Goal: Use online tool/utility: Utilize a website feature to perform a specific function

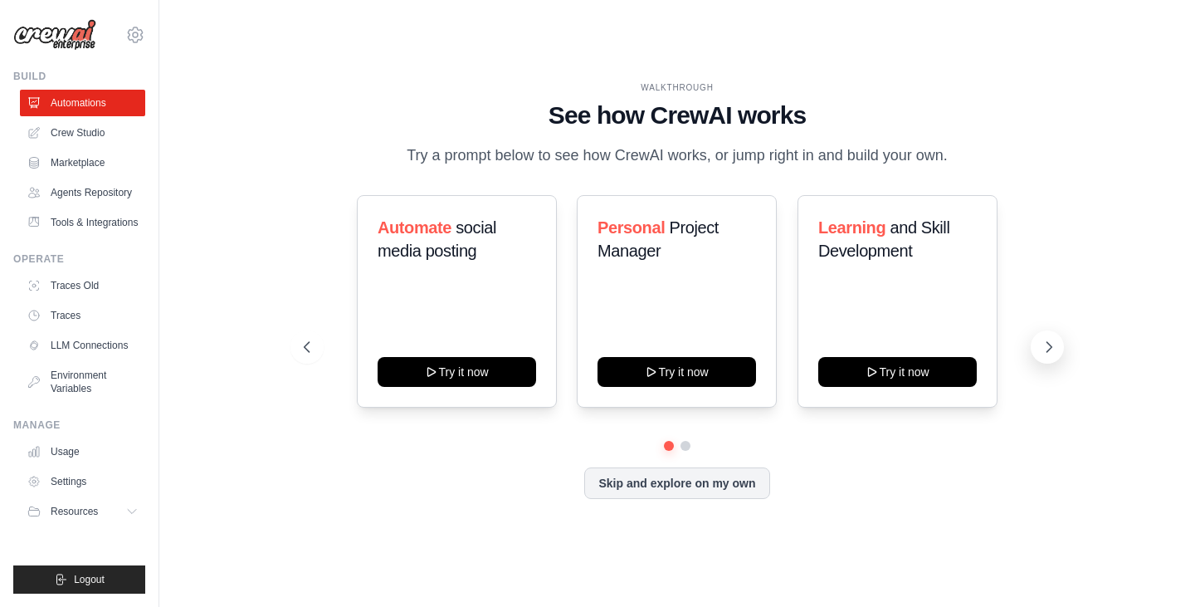
click at [1048, 344] on icon at bounding box center [1049, 347] width 5 height 10
click at [711, 480] on button "Skip and explore on my own" at bounding box center [676, 482] width 185 height 32
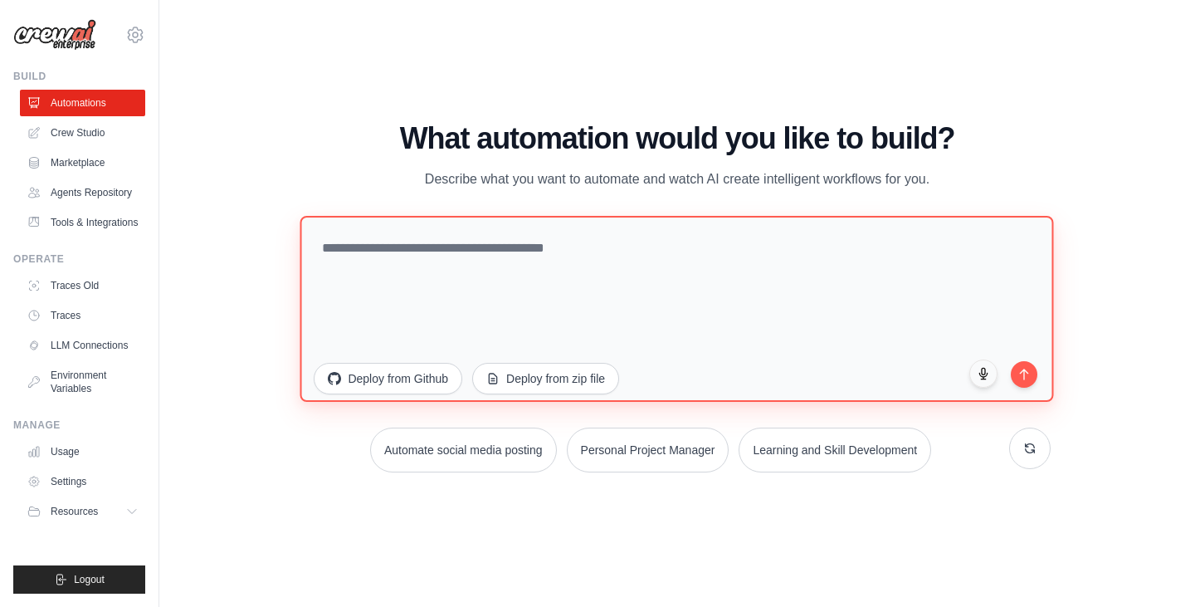
click at [497, 286] on textarea at bounding box center [677, 308] width 754 height 186
click at [325, 240] on textarea "*********" at bounding box center [677, 308] width 754 height 186
drag, startPoint x: 400, startPoint y: 248, endPoint x: 367, endPoint y: 251, distance: 33.3
click at [367, 251] on textarea "*********" at bounding box center [677, 308] width 754 height 186
type textarea "*"
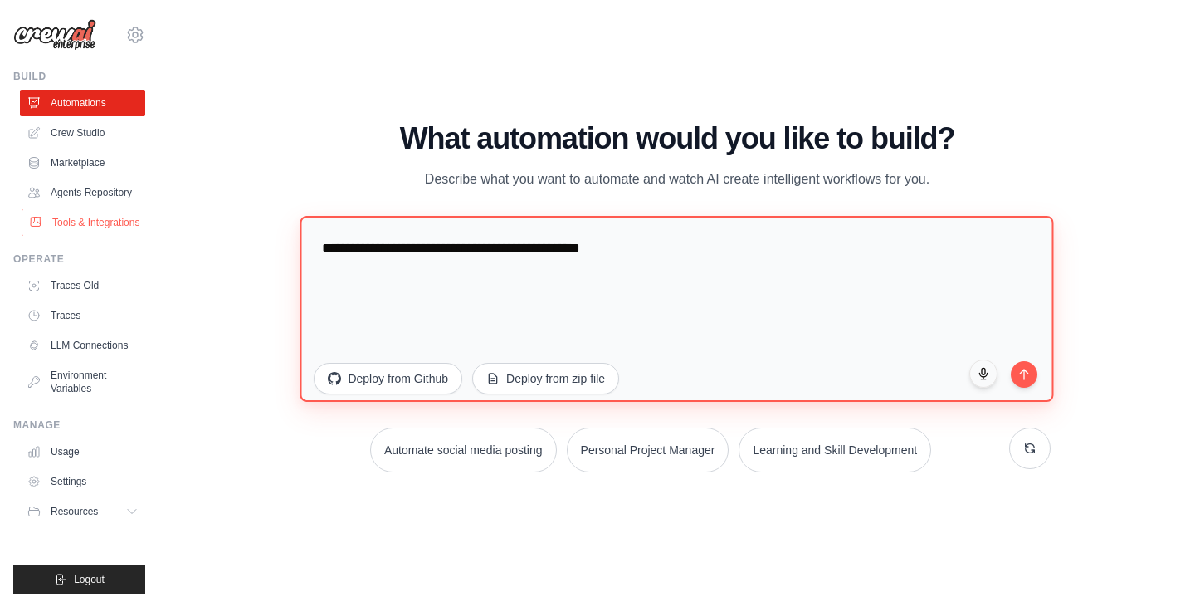
type textarea "**********"
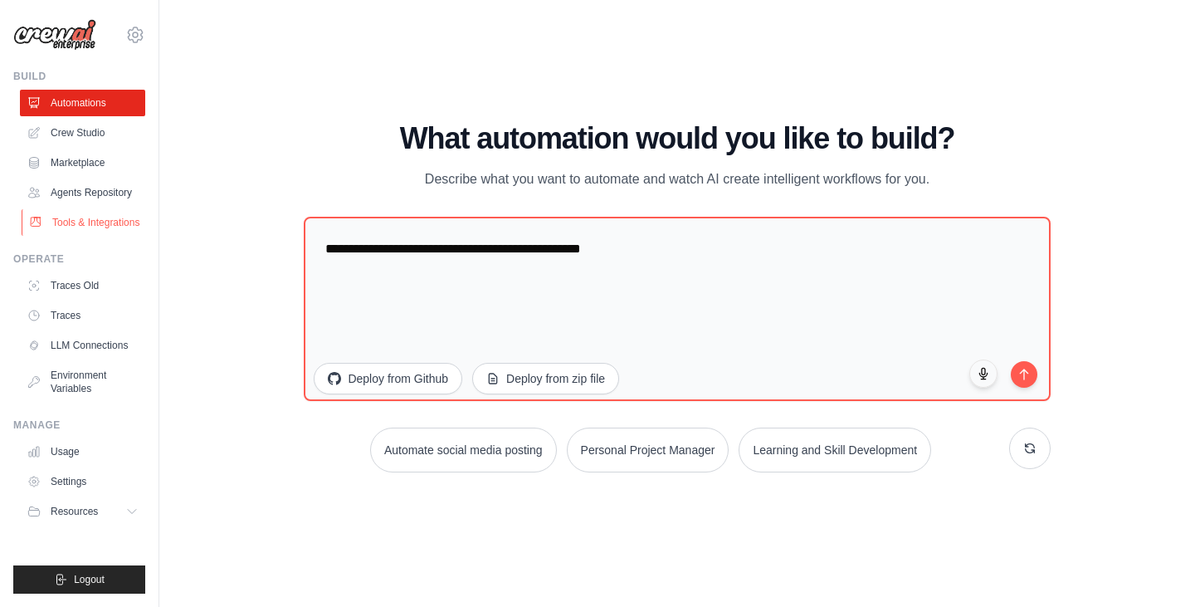
click at [111, 209] on link "Tools & Integrations" at bounding box center [84, 222] width 125 height 27
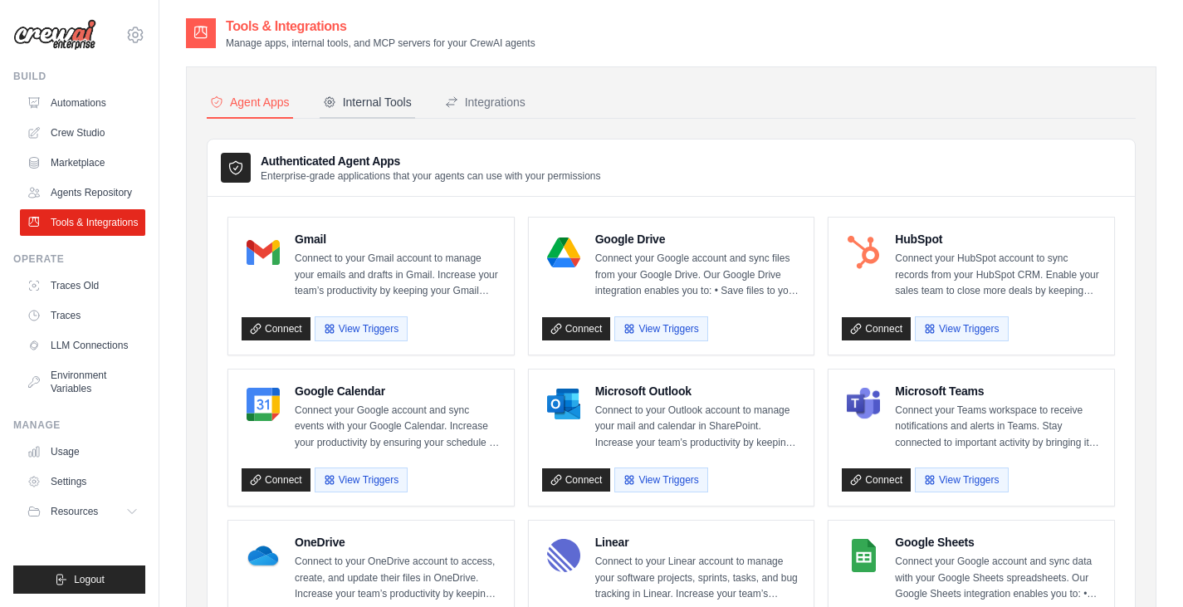
click at [334, 94] on div "Internal Tools" at bounding box center [367, 102] width 89 height 17
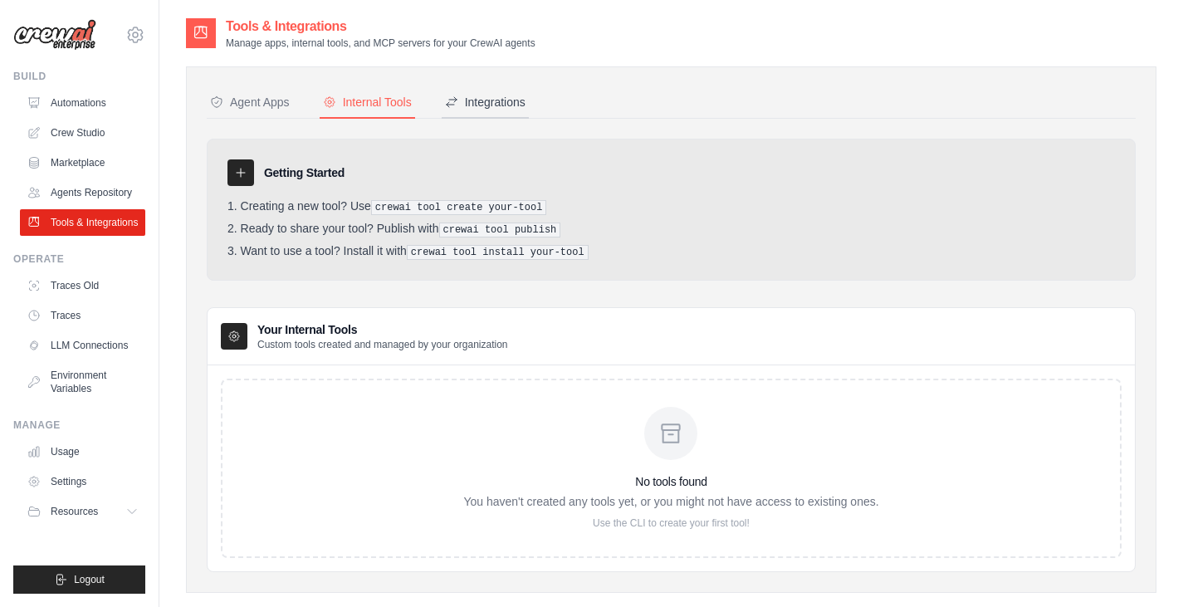
click at [466, 96] on div "Integrations" at bounding box center [485, 102] width 81 height 17
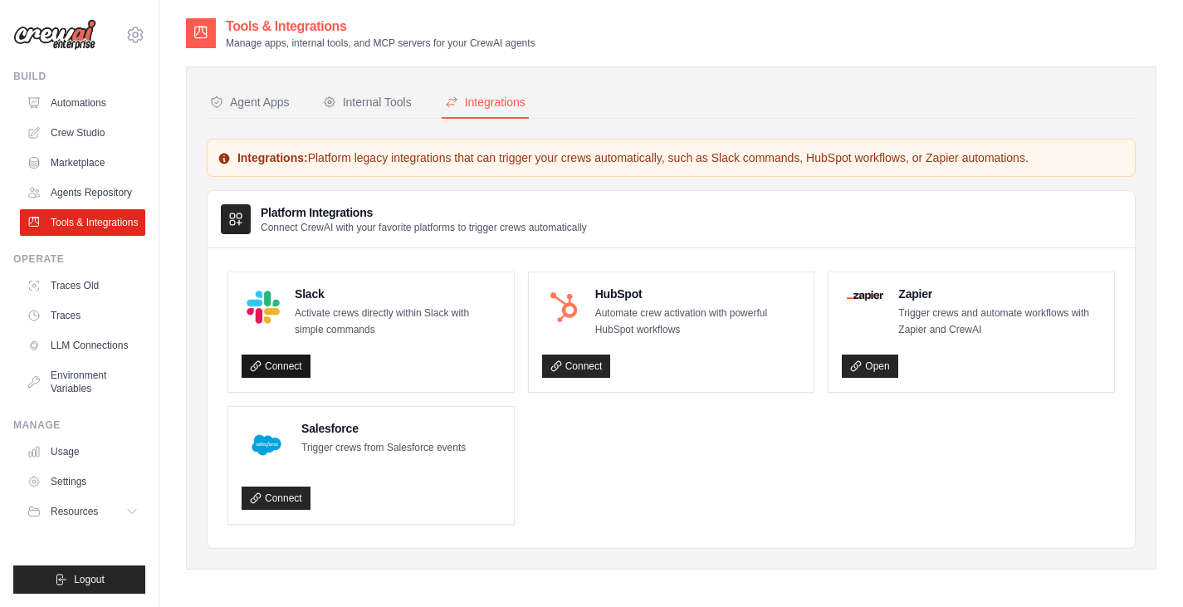
click at [266, 360] on link "Connect" at bounding box center [276, 365] width 69 height 23
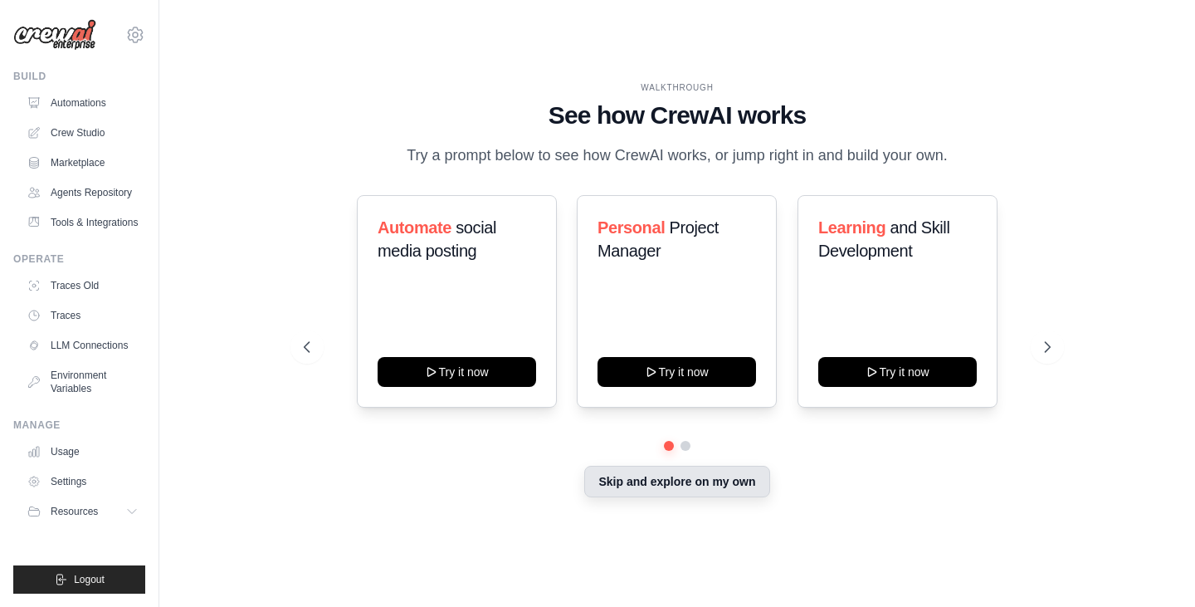
click at [627, 477] on button "Skip and explore on my own" at bounding box center [676, 482] width 185 height 32
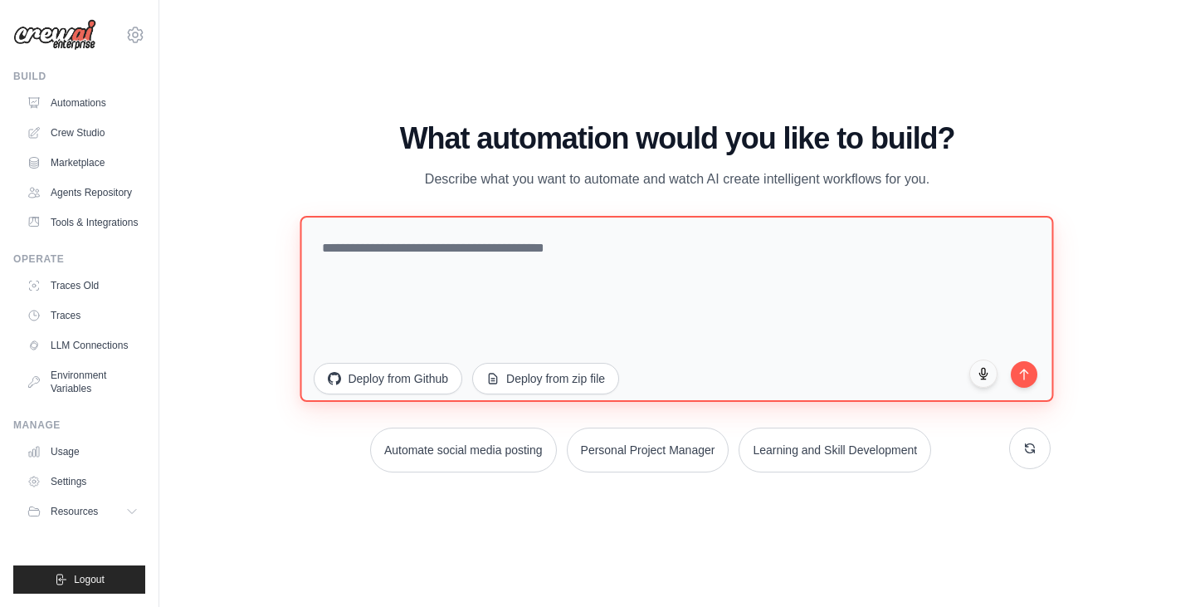
click at [598, 308] on textarea at bounding box center [677, 308] width 754 height 186
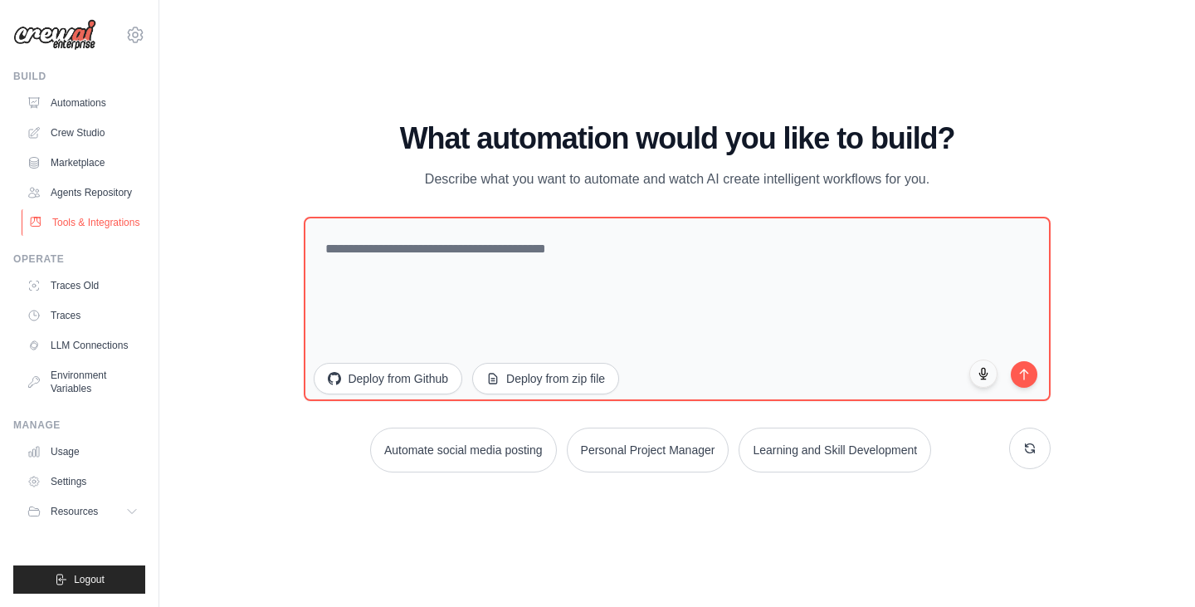
drag, startPoint x: 98, startPoint y: 213, endPoint x: 108, endPoint y: 213, distance: 10.0
click at [98, 213] on link "Tools & Integrations" at bounding box center [84, 222] width 125 height 27
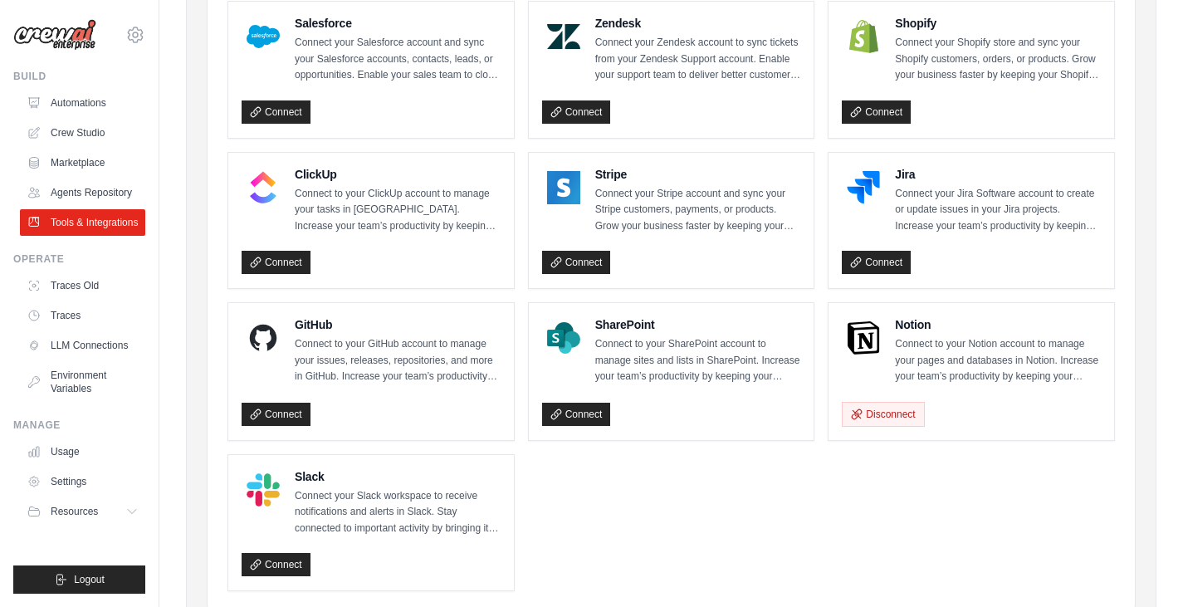
scroll to position [830, 0]
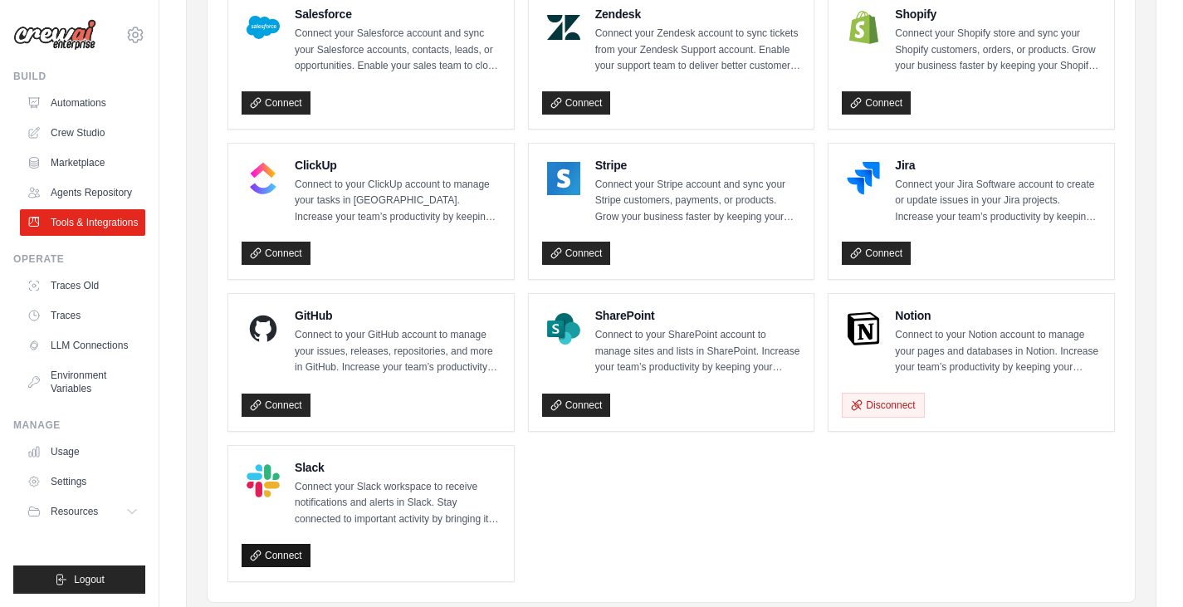
click at [295, 555] on link "Connect" at bounding box center [276, 555] width 69 height 23
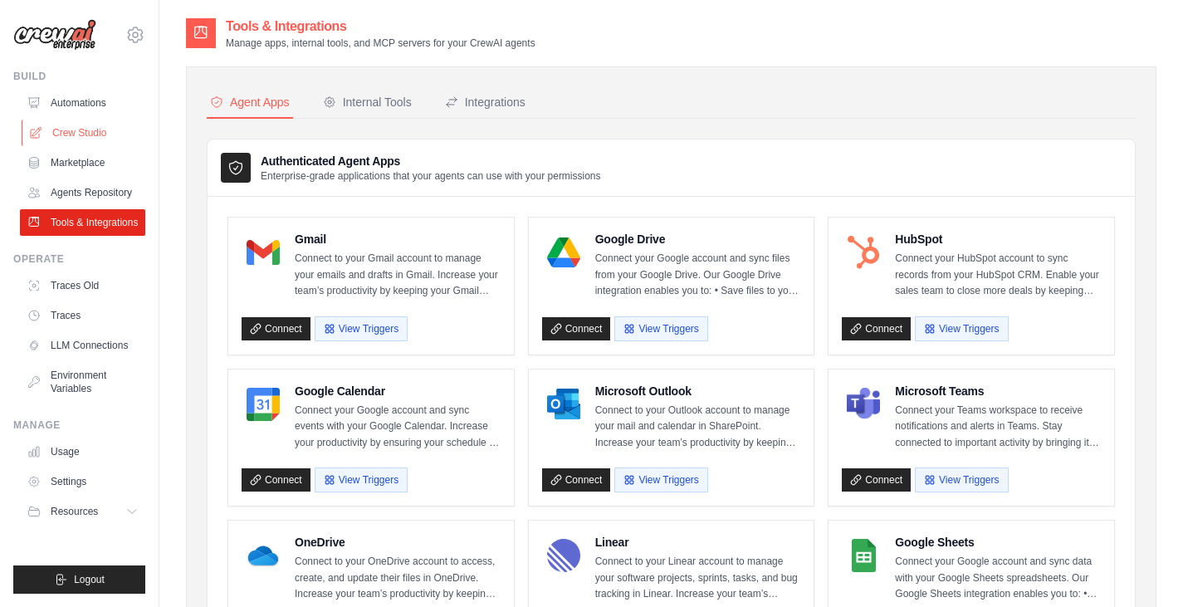
click at [66, 136] on link "Crew Studio" at bounding box center [84, 133] width 125 height 27
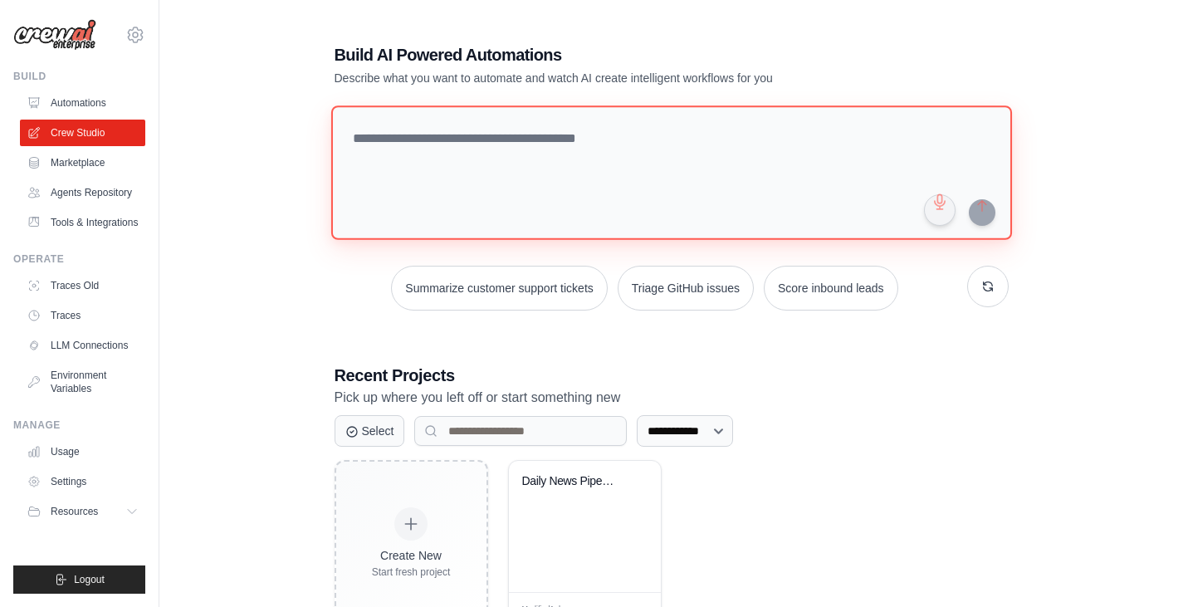
click at [401, 185] on textarea at bounding box center [670, 172] width 681 height 134
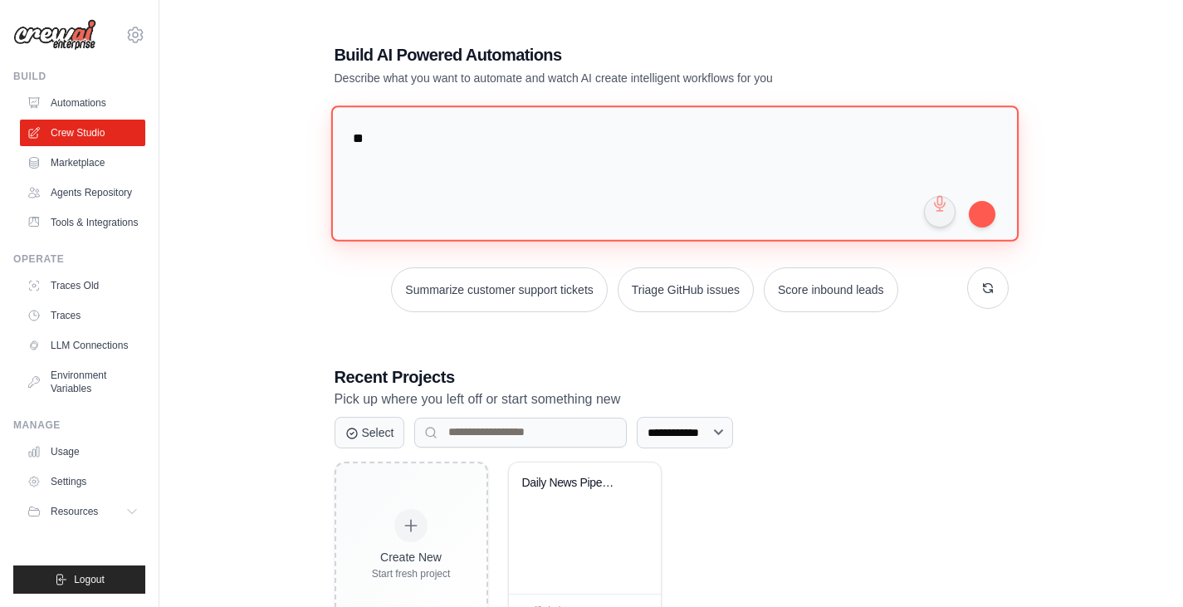
type textarea "*"
click at [589, 136] on textarea "**********" at bounding box center [673, 172] width 687 height 135
click at [735, 152] on textarea "**********" at bounding box center [673, 172] width 687 height 135
click at [407, 143] on textarea "**********" at bounding box center [673, 172] width 687 height 135
click at [447, 144] on textarea "**********" at bounding box center [673, 172] width 687 height 135
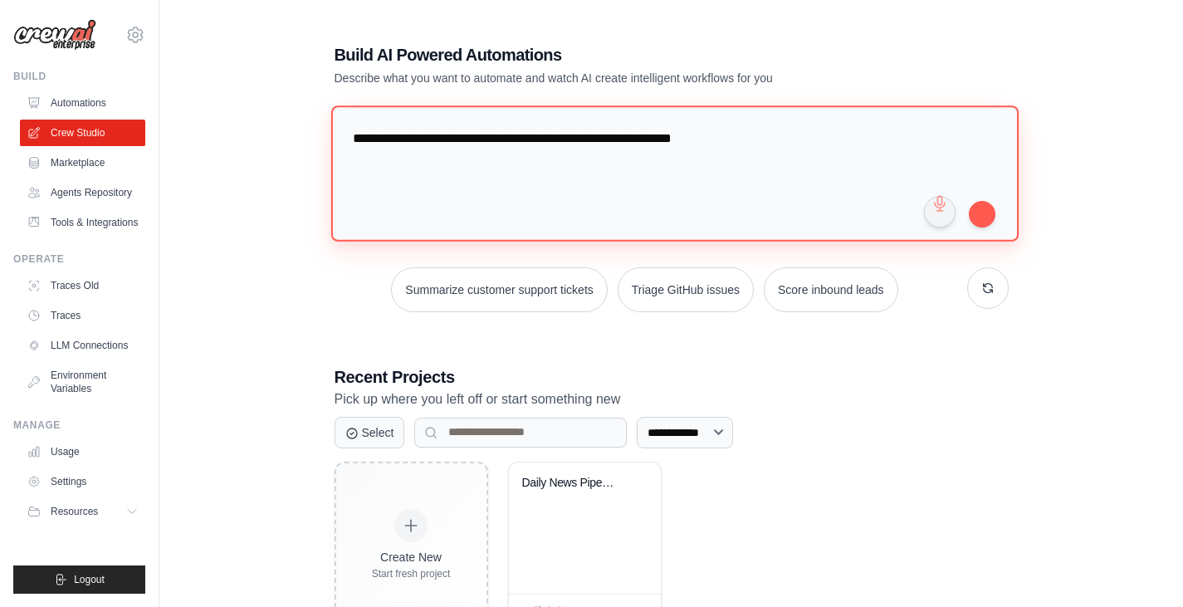
click at [450, 144] on textarea "**********" at bounding box center [673, 172] width 687 height 135
click at [463, 168] on textarea "**********" at bounding box center [673, 172] width 687 height 135
click at [765, 130] on textarea "**********" at bounding box center [673, 172] width 687 height 135
click at [436, 139] on textarea "**********" at bounding box center [673, 172] width 687 height 135
click at [565, 178] on textarea "**********" at bounding box center [673, 172] width 687 height 135
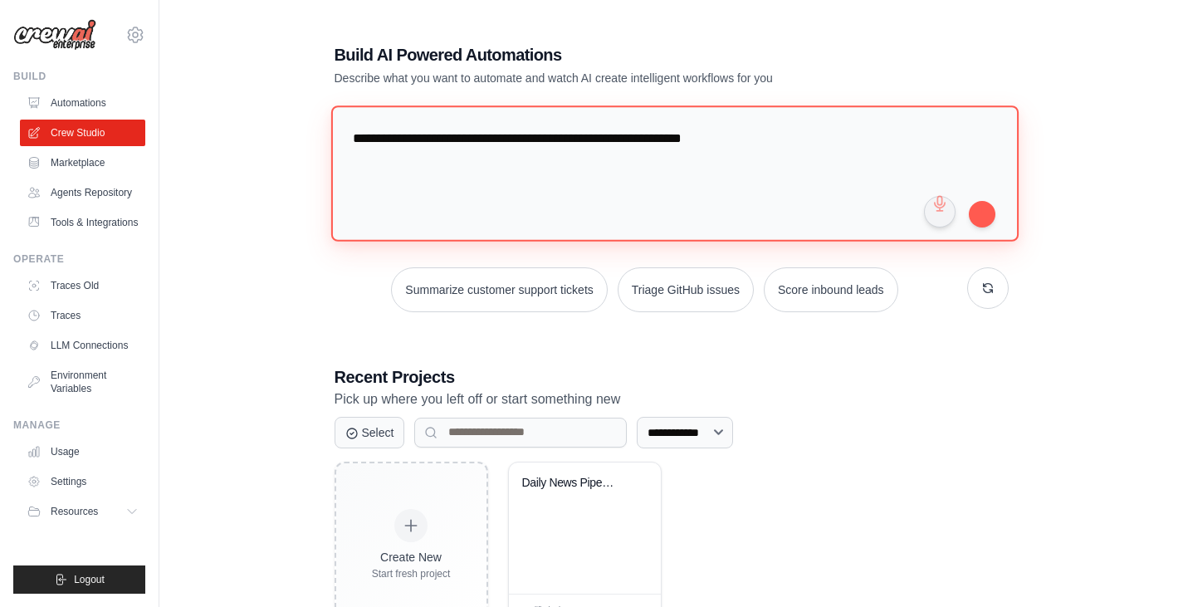
click at [740, 130] on textarea "**********" at bounding box center [673, 172] width 687 height 135
click at [769, 144] on textarea "**********" at bounding box center [673, 172] width 687 height 135
type textarea "**********"
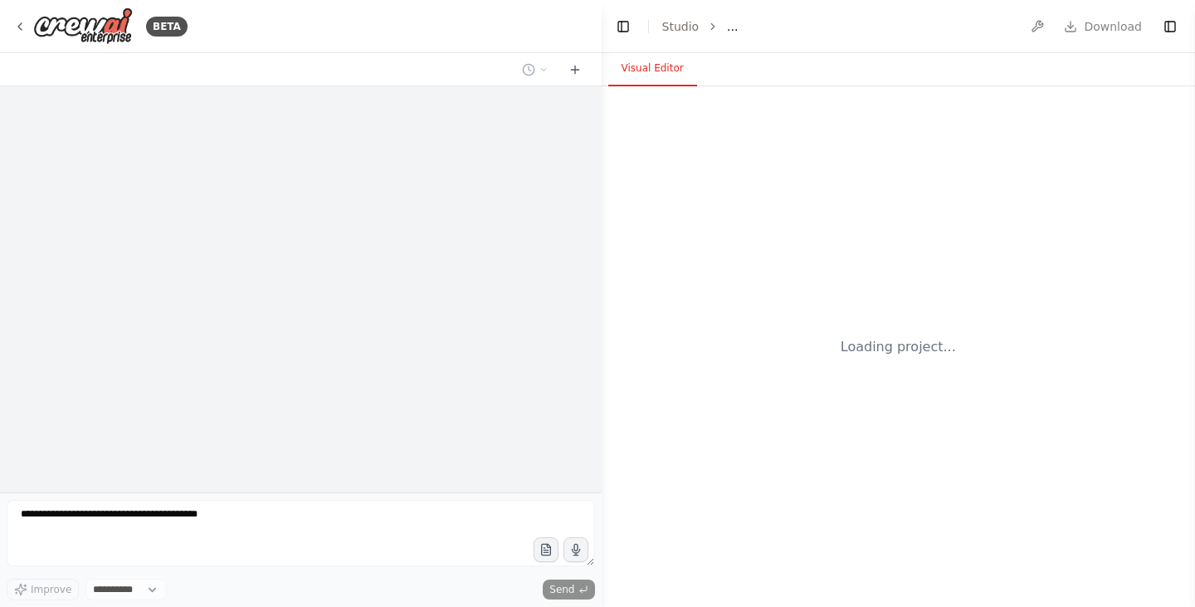
select select "****"
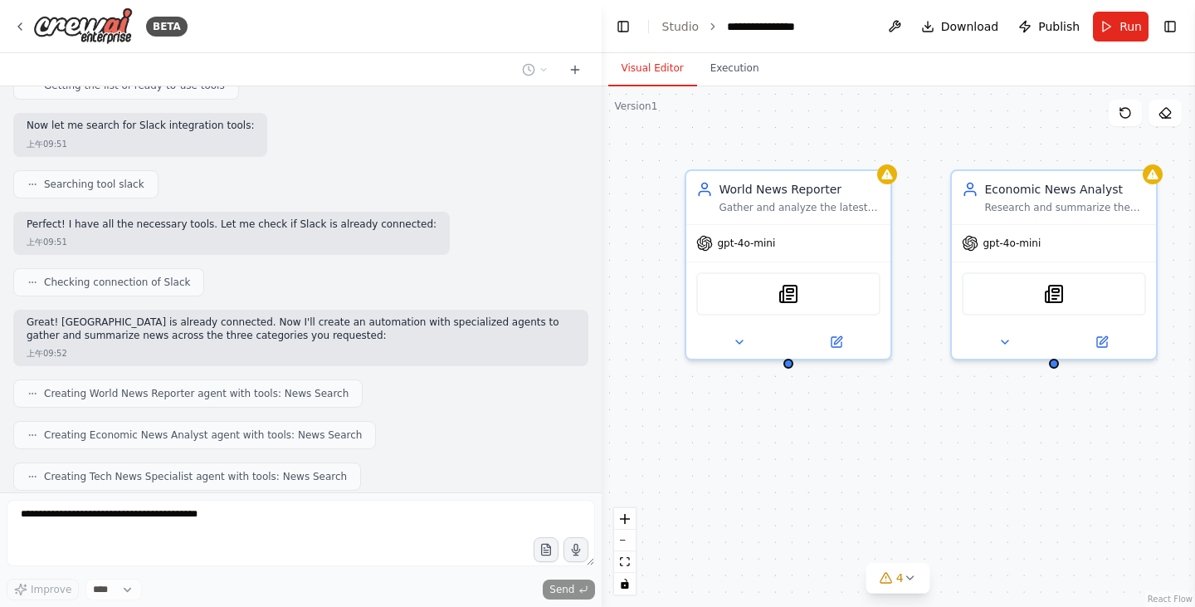
scroll to position [297, 0]
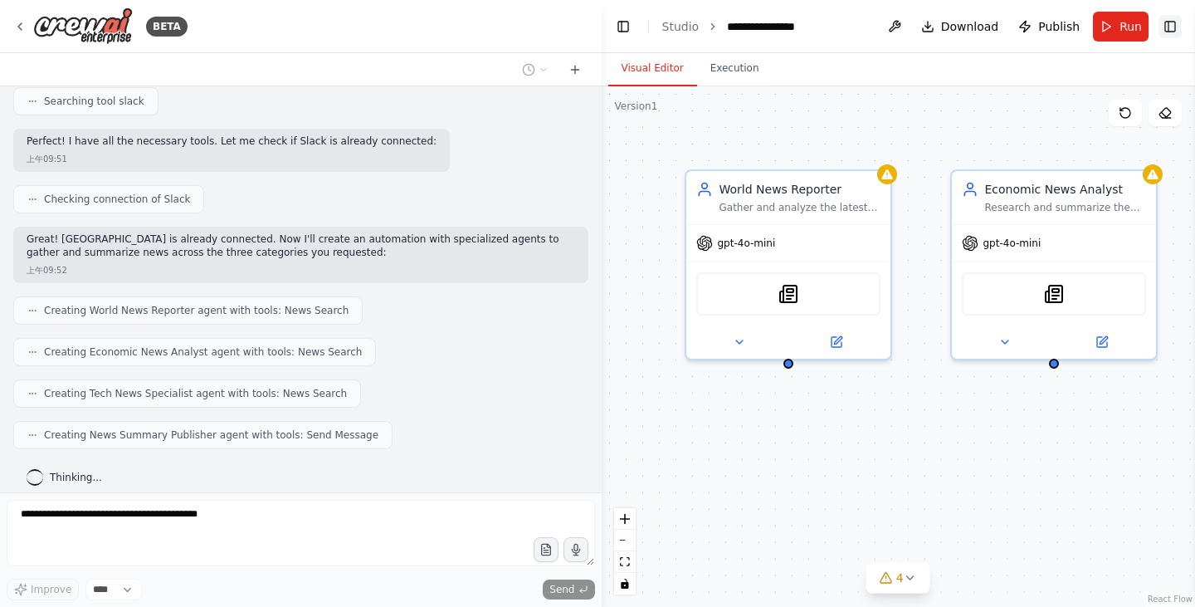
click at [1163, 17] on button "Toggle Right Sidebar" at bounding box center [1170, 26] width 23 height 23
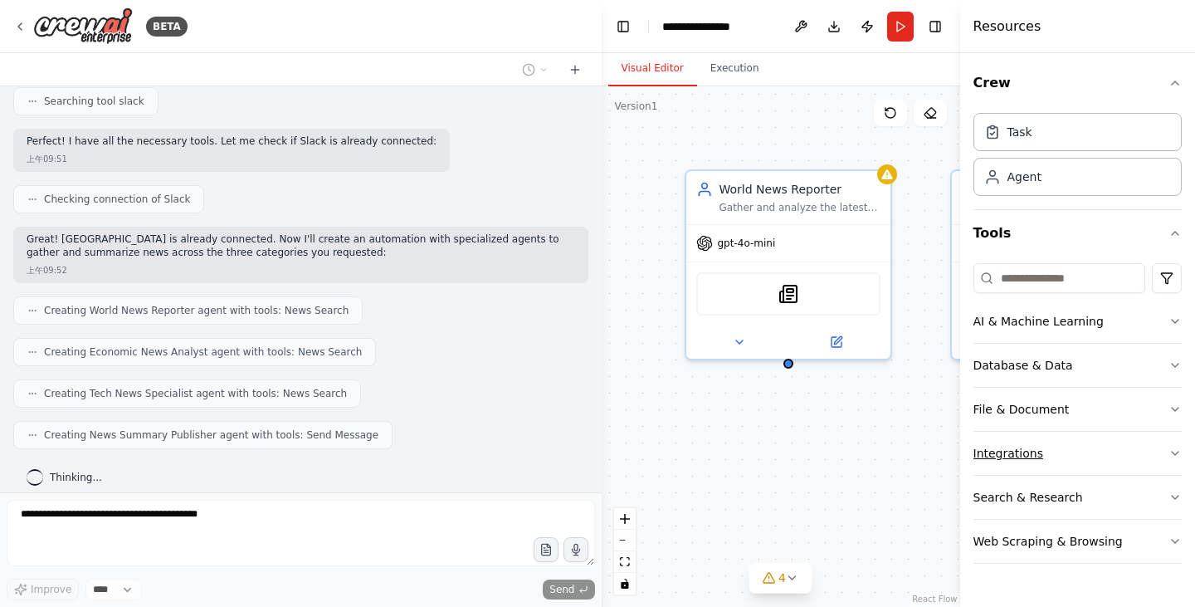
click at [1159, 445] on button "Integrations" at bounding box center [1078, 453] width 209 height 43
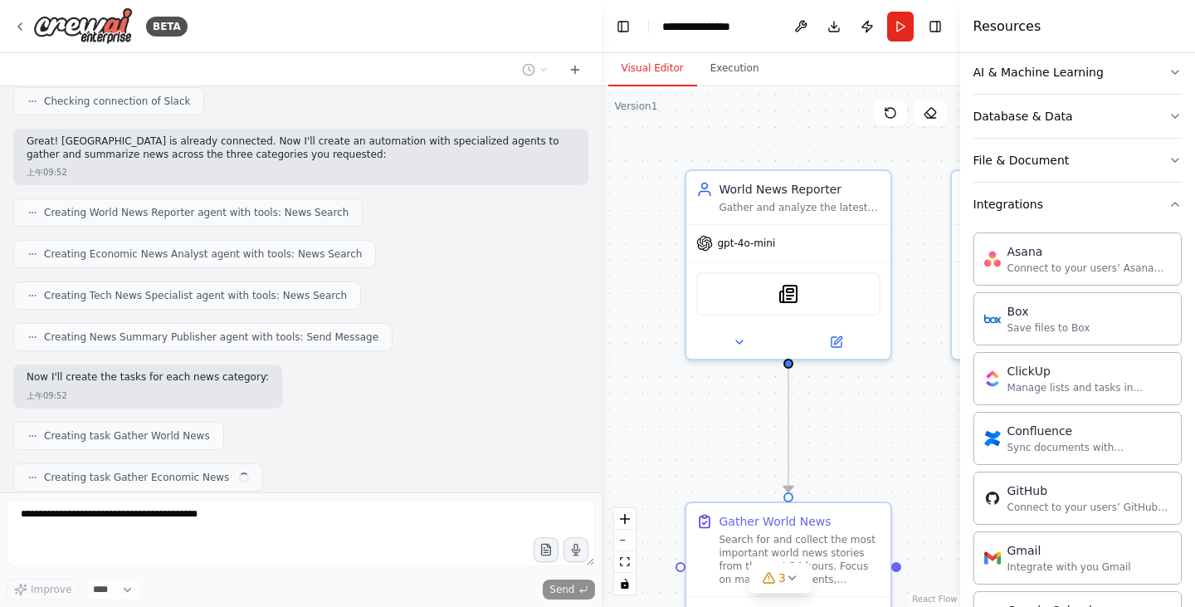
scroll to position [437, 0]
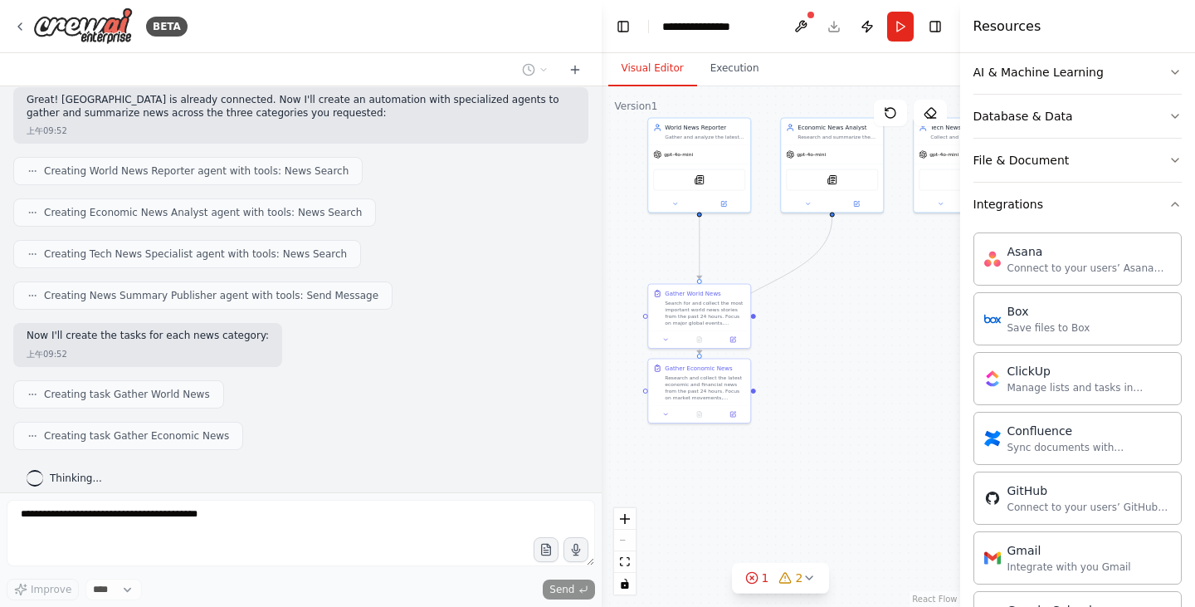
drag, startPoint x: 921, startPoint y: 463, endPoint x: 764, endPoint y: 271, distance: 248.3
click at [764, 271] on div ".deletable-edge-delete-btn { width: 20px; height: 20px; border: 0px solid #ffff…" at bounding box center [781, 346] width 359 height 520
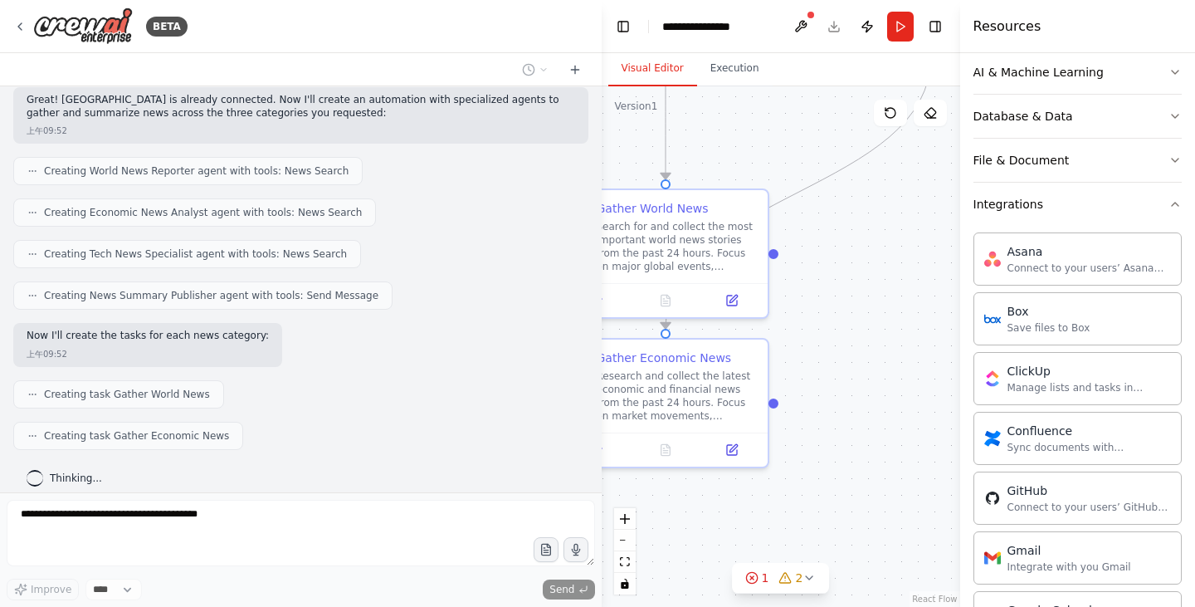
scroll to position [478, 0]
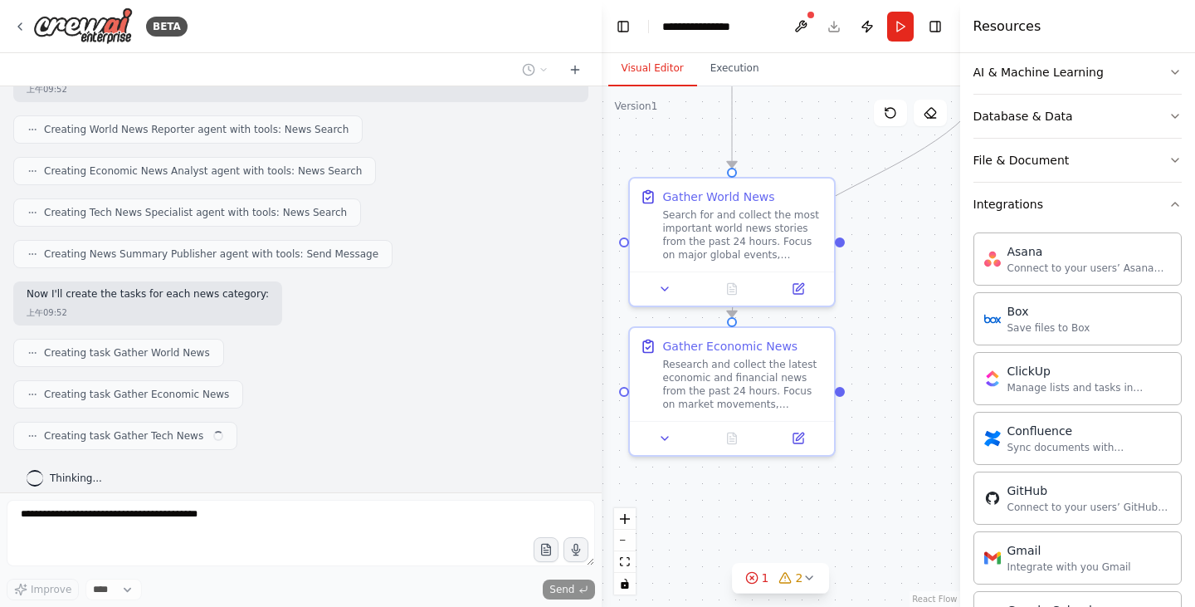
drag, startPoint x: 834, startPoint y: 377, endPoint x: 926, endPoint y: 362, distance: 92.5
click at [926, 362] on div ".deletable-edge-delete-btn { width: 20px; height: 20px; border: 0px solid #ffff…" at bounding box center [781, 346] width 359 height 520
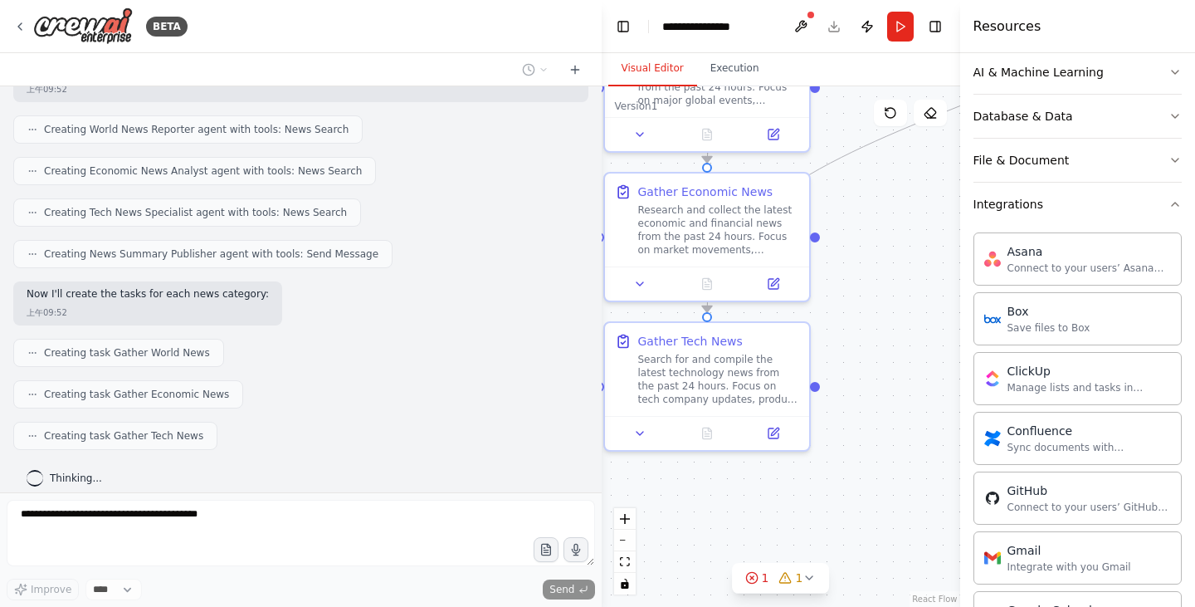
drag, startPoint x: 937, startPoint y: 395, endPoint x: 921, endPoint y: 238, distance: 157.8
click at [921, 238] on div ".deletable-edge-delete-btn { width: 20px; height: 20px; border: 0px solid #ffff…" at bounding box center [781, 346] width 359 height 520
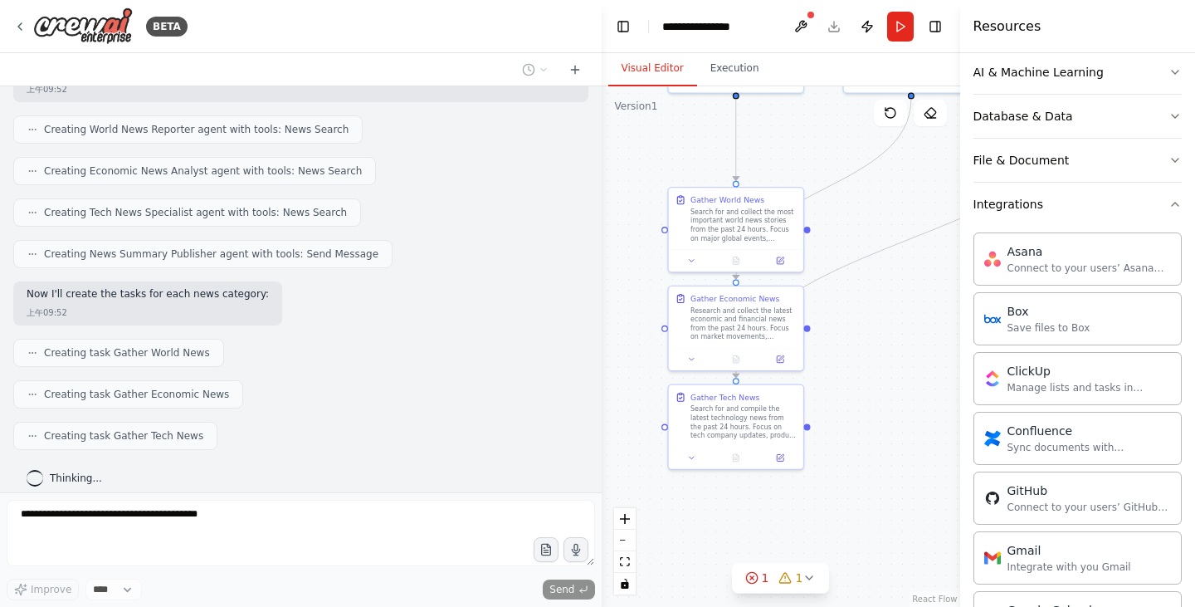
drag, startPoint x: 901, startPoint y: 313, endPoint x: 862, endPoint y: 389, distance: 86.1
click at [862, 389] on div ".deletable-edge-delete-btn { width: 20px; height: 20px; border: 0px solid #ffff…" at bounding box center [781, 346] width 359 height 520
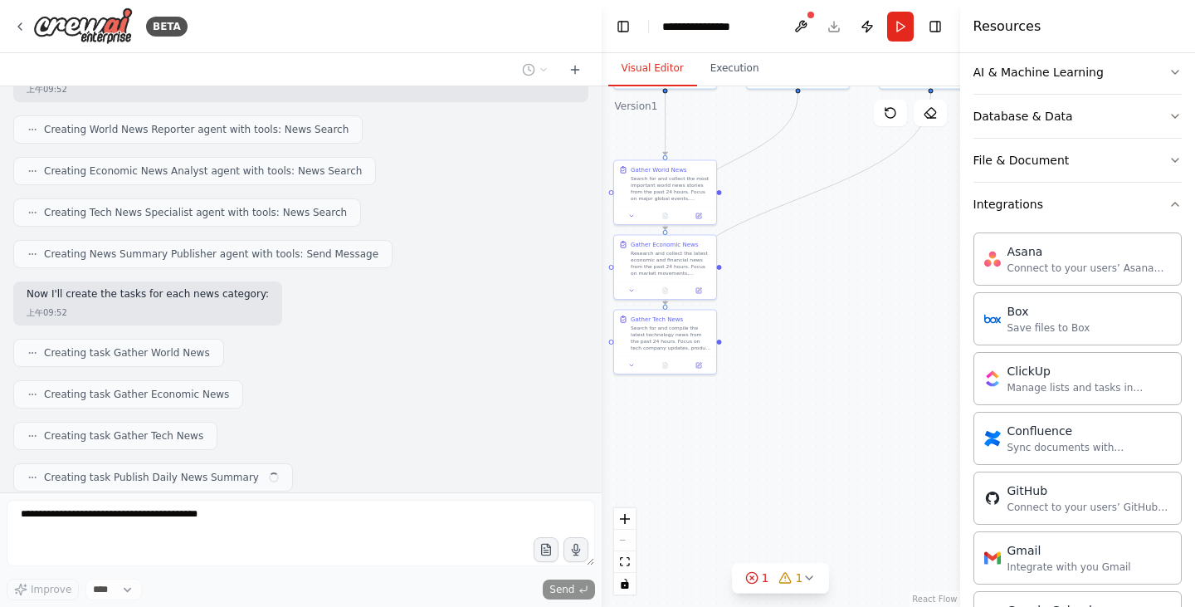
scroll to position [520, 0]
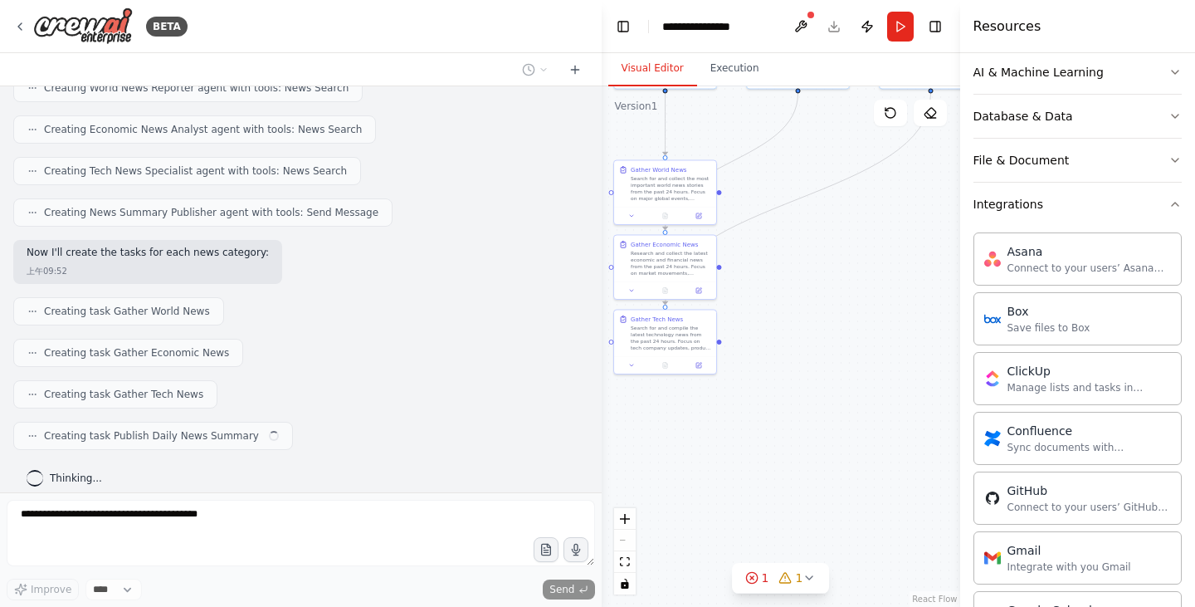
drag, startPoint x: 862, startPoint y: 391, endPoint x: 733, endPoint y: 299, distance: 158.3
click at [733, 299] on div ".deletable-edge-delete-btn { width: 20px; height: 20px; border: 0px solid #ffff…" at bounding box center [781, 346] width 359 height 520
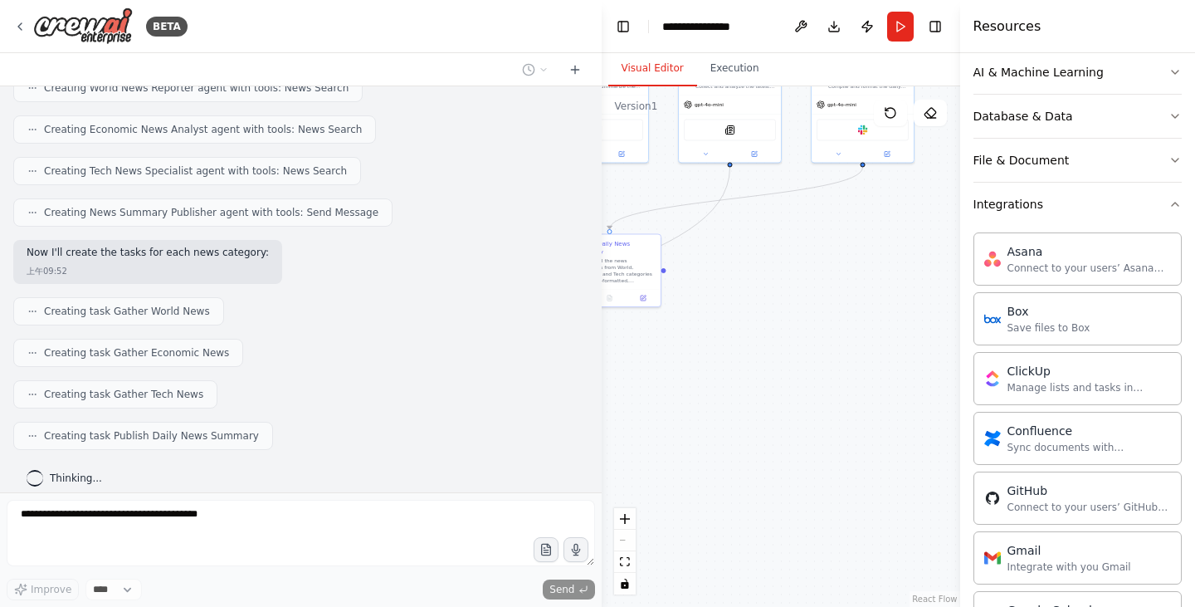
drag, startPoint x: 910, startPoint y: 403, endPoint x: 716, endPoint y: 477, distance: 207.8
click at [716, 477] on div ".deletable-edge-delete-btn { width: 20px; height: 20px; border: 0px solid #ffff…" at bounding box center [781, 346] width 359 height 520
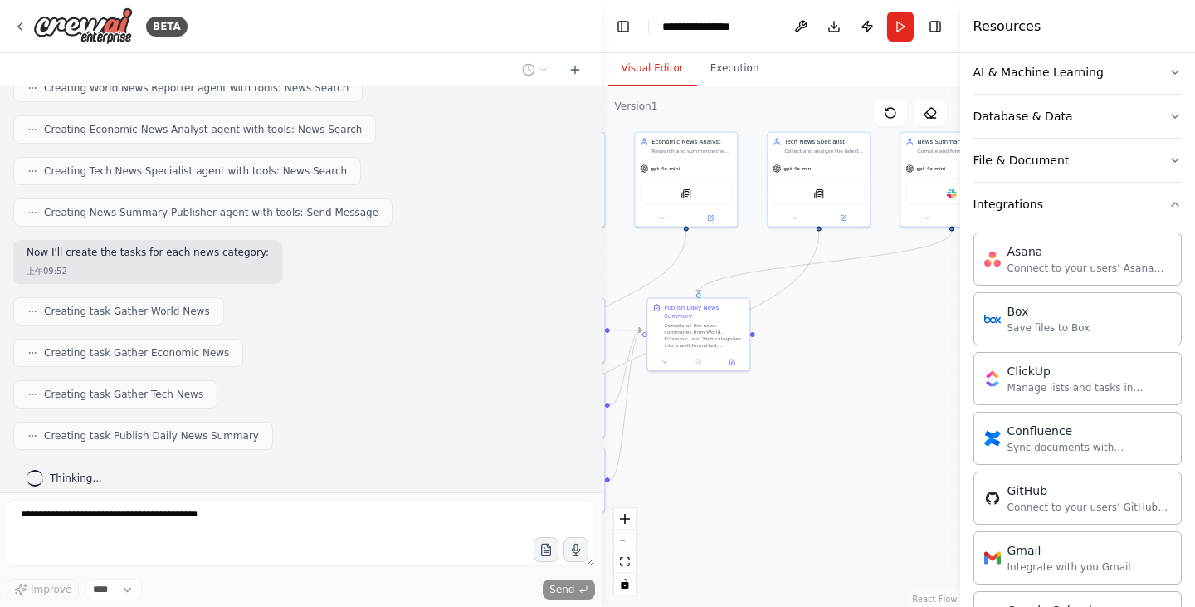
drag, startPoint x: 775, startPoint y: 400, endPoint x: 921, endPoint y: 499, distance: 176.4
click at [921, 499] on div ".deletable-edge-delete-btn { width: 20px; height: 20px; border: 0px solid #ffff…" at bounding box center [781, 346] width 359 height 520
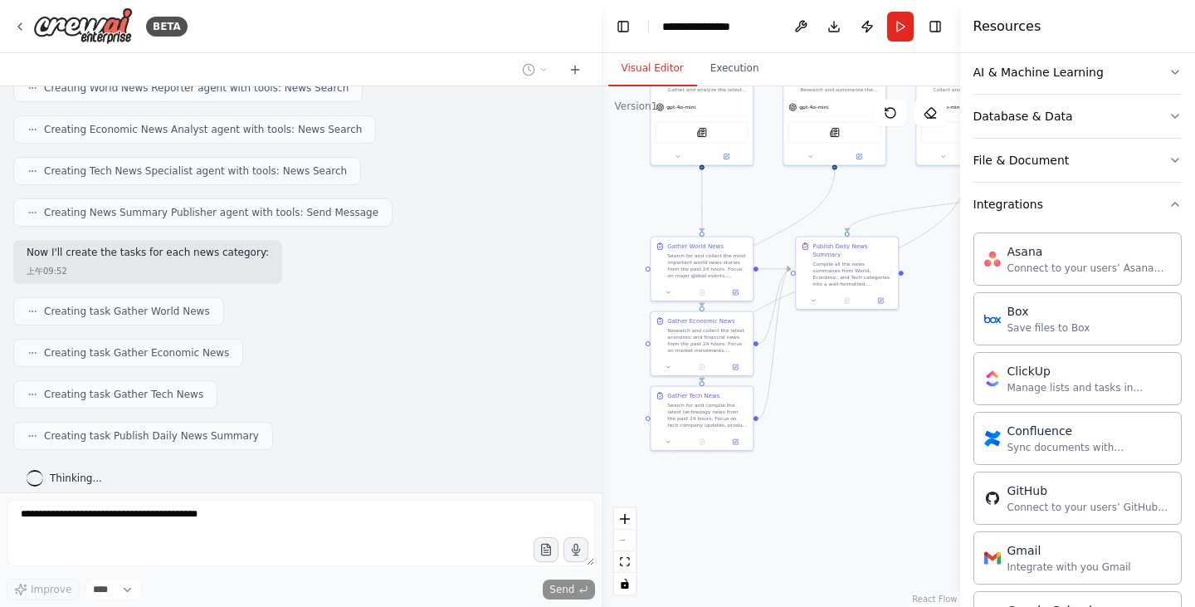
drag, startPoint x: 793, startPoint y: 365, endPoint x: 908, endPoint y: 247, distance: 164.9
click at [906, 250] on div ".deletable-edge-delete-btn { width: 20px; height: 20px; border: 0px solid #ffff…" at bounding box center [781, 346] width 359 height 520
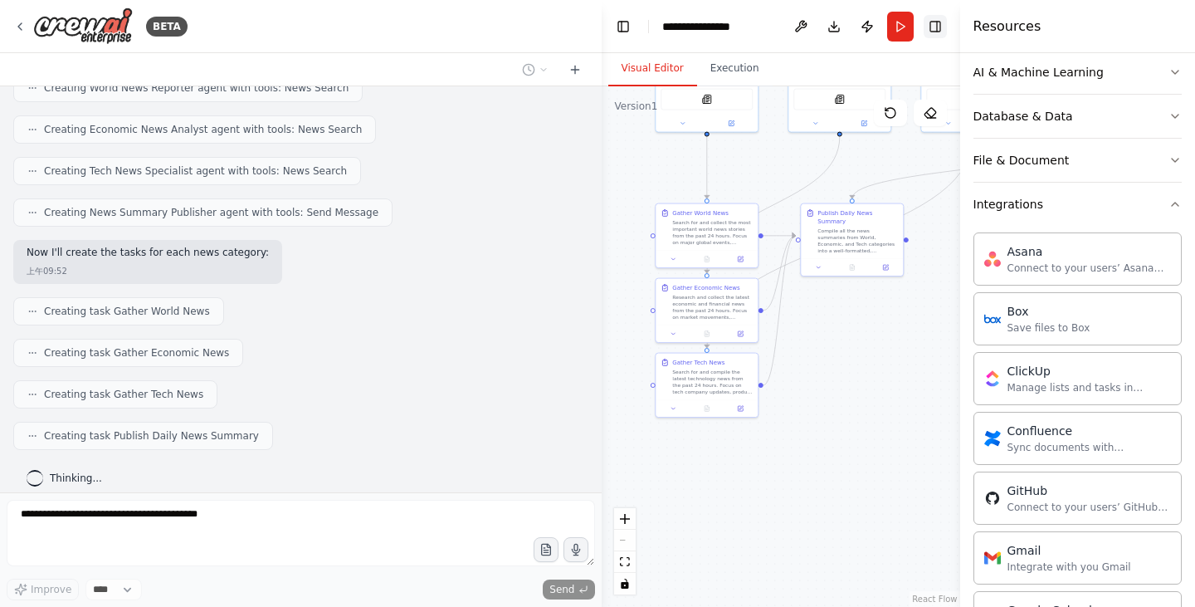
click at [942, 16] on button "Toggle Right Sidebar" at bounding box center [935, 26] width 23 height 23
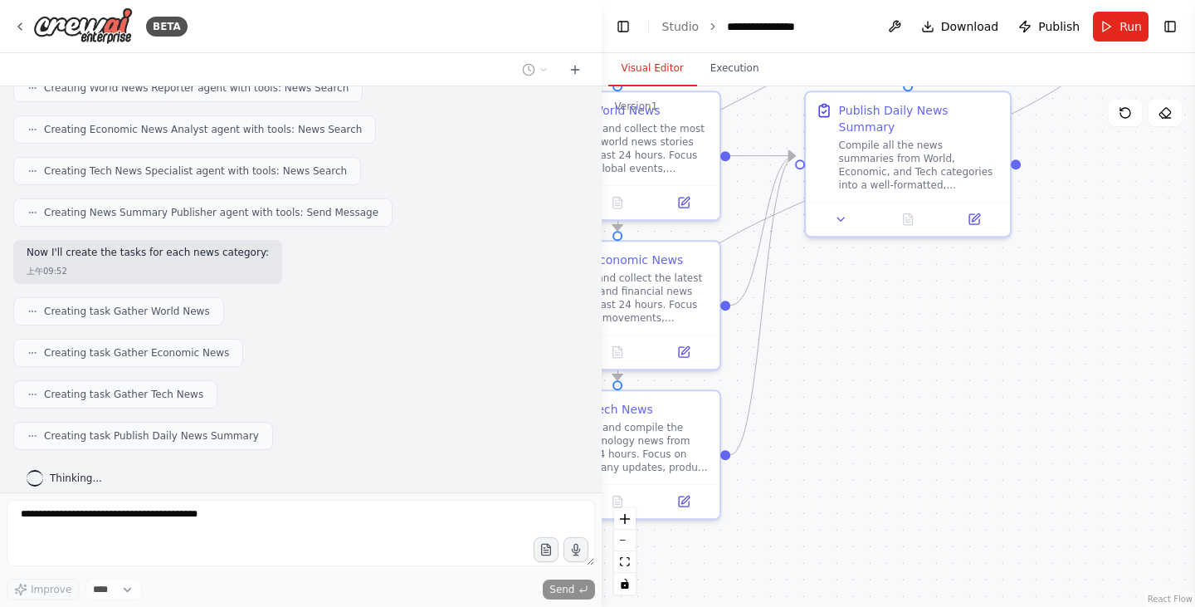
drag, startPoint x: 937, startPoint y: 328, endPoint x: 1087, endPoint y: 340, distance: 149.9
click at [1087, 340] on div ".deletable-edge-delete-btn { width: 20px; height: 20px; border: 0px solid #ffff…" at bounding box center [899, 346] width 594 height 520
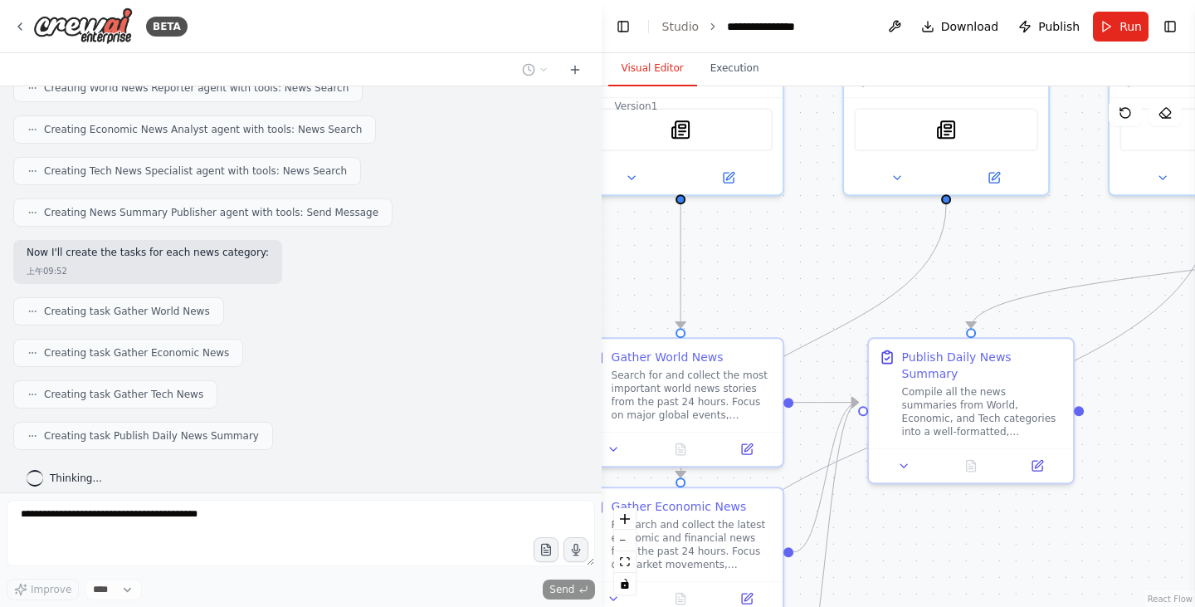
drag, startPoint x: 960, startPoint y: 354, endPoint x: 1046, endPoint y: 633, distance: 292.5
click at [1046, 606] on html "BETA help me proficiently summary daily news ( World, economic, tech) on my sla…" at bounding box center [597, 303] width 1195 height 607
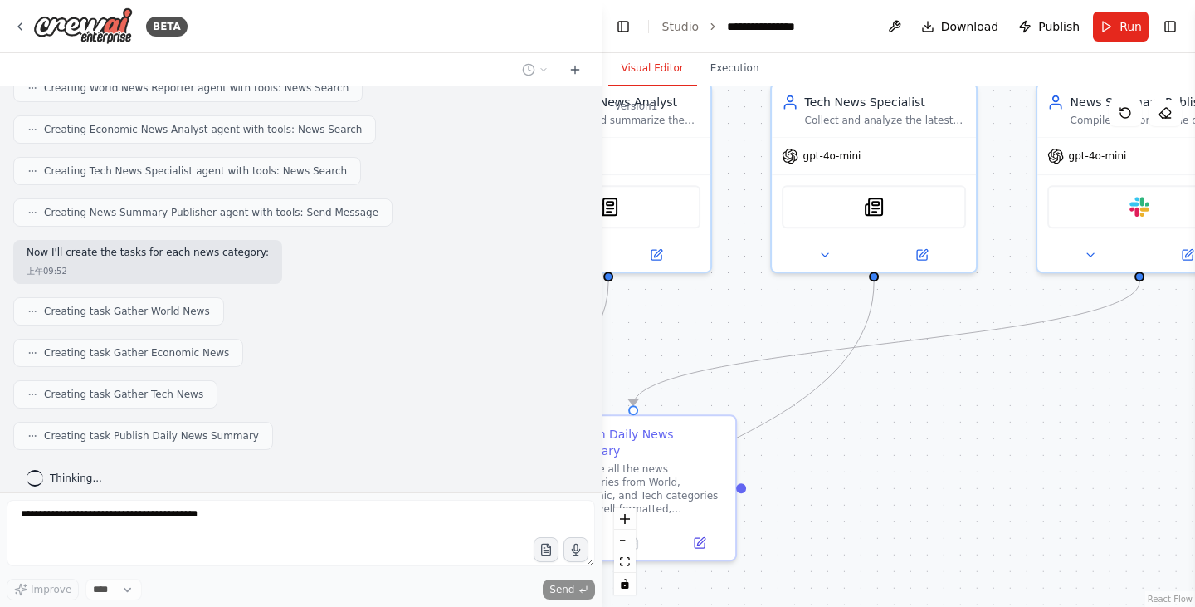
drag, startPoint x: 852, startPoint y: 305, endPoint x: 485, endPoint y: 349, distance: 369.5
click at [485, 349] on div "BETA help me proficiently summary daily news ( World, economic, tech) on my sla…" at bounding box center [597, 303] width 1195 height 607
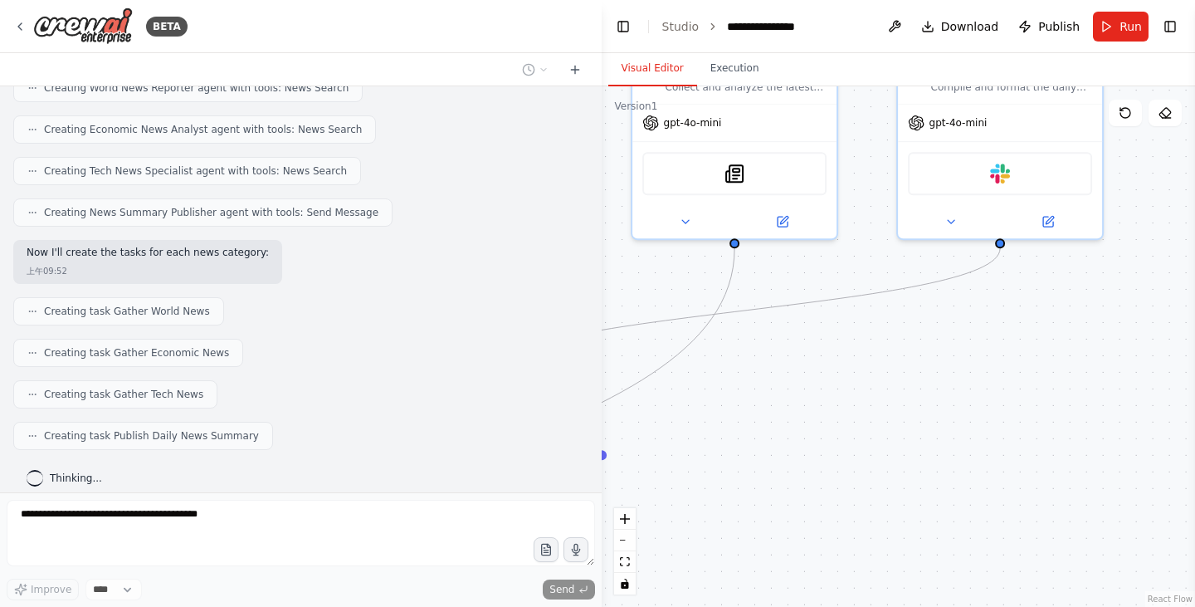
drag, startPoint x: 1047, startPoint y: 497, endPoint x: 907, endPoint y: 462, distance: 143.7
click at [907, 462] on div ".deletable-edge-delete-btn { width: 20px; height: 20px; border: 0px solid #ffff…" at bounding box center [899, 346] width 594 height 520
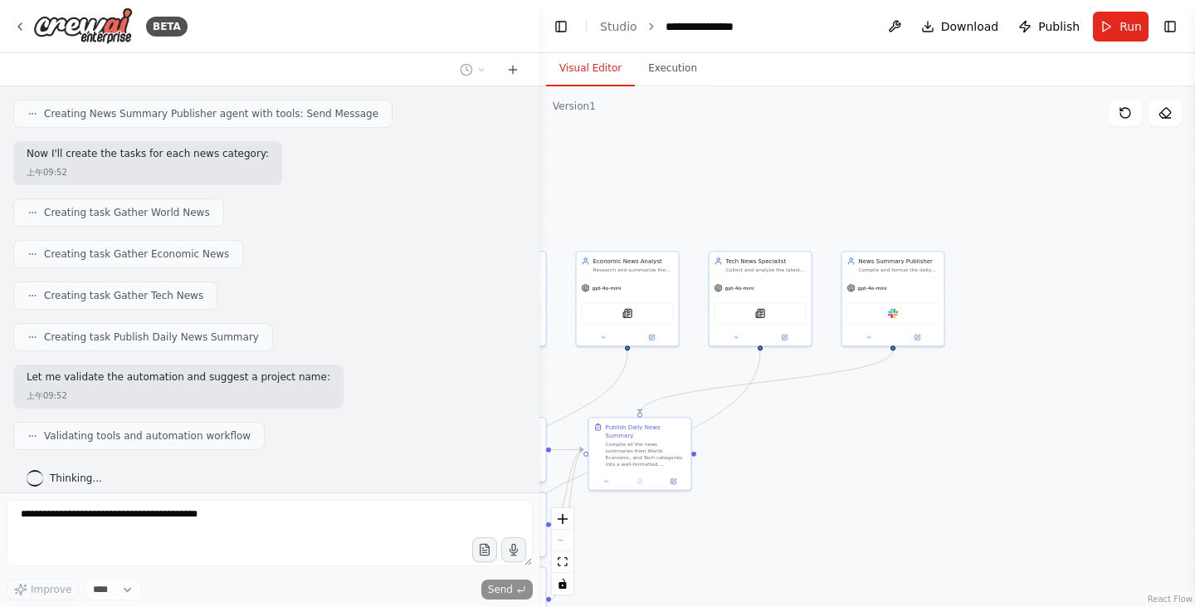
scroll to position [631, 0]
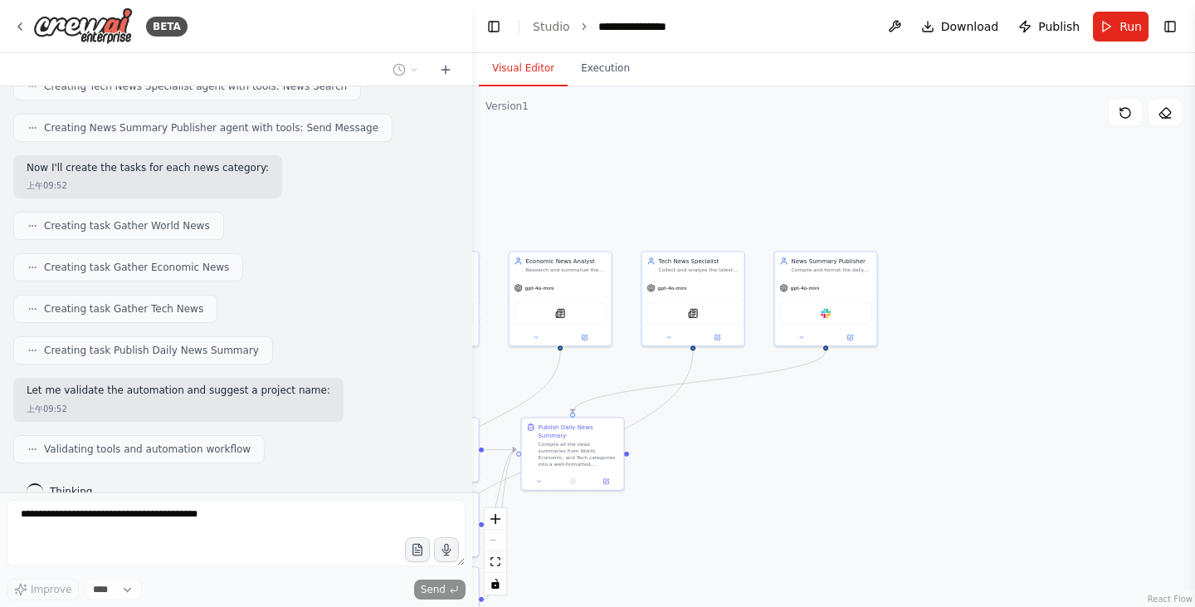
drag, startPoint x: 598, startPoint y: 237, endPoint x: 472, endPoint y: 248, distance: 126.6
click at [472, 248] on div "BETA help me proficiently summary daily news ( World, economic, tech) on my sla…" at bounding box center [597, 303] width 1195 height 607
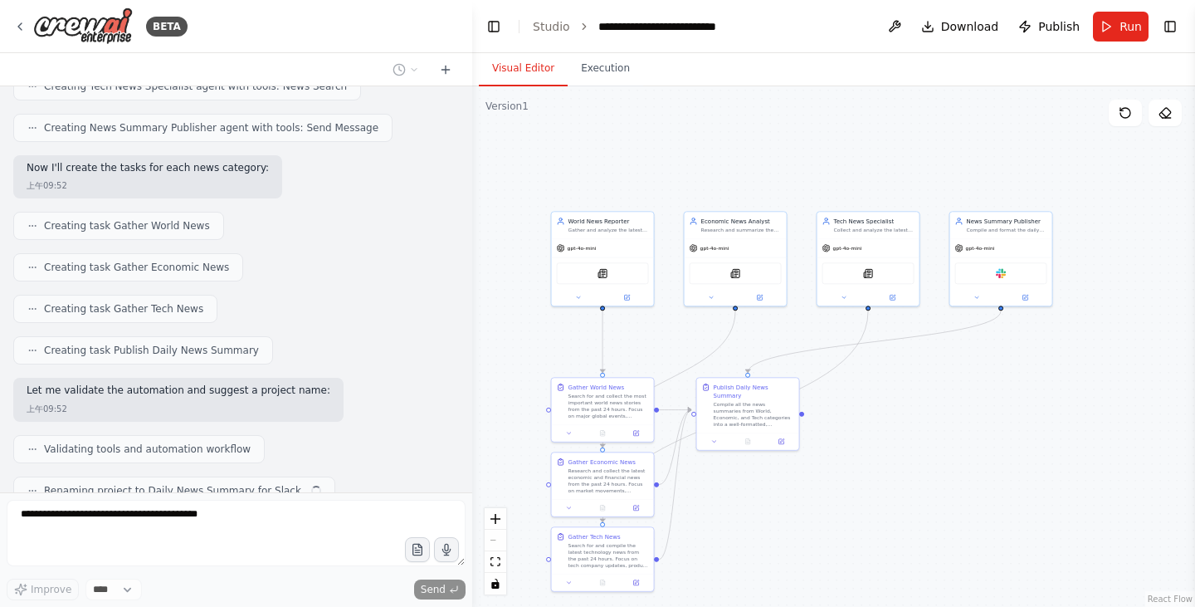
scroll to position [673, 0]
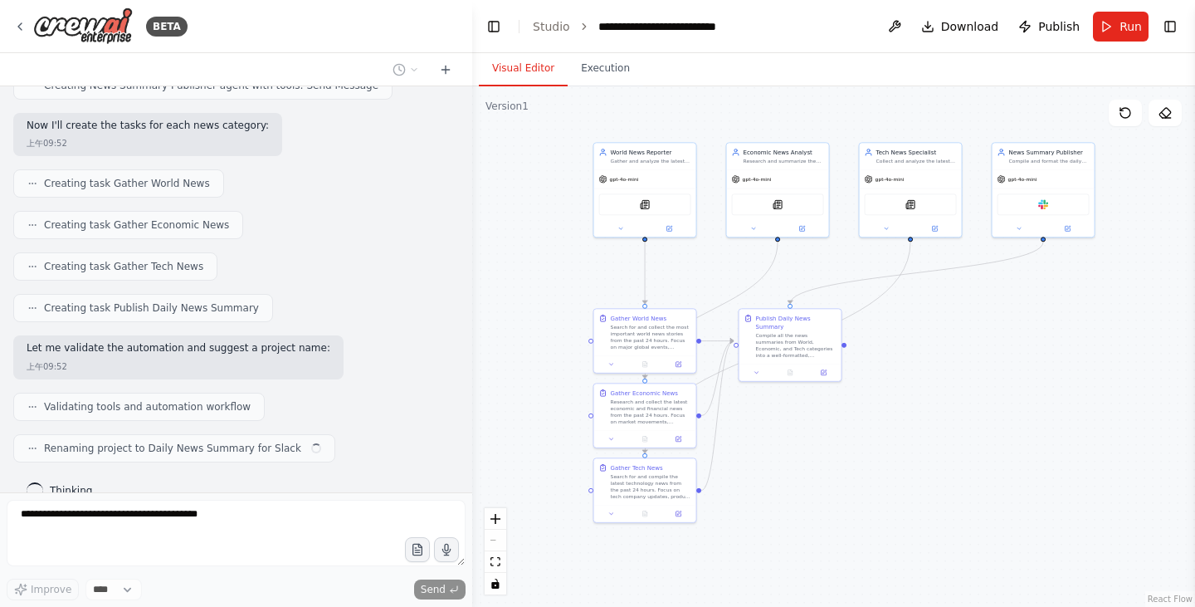
drag, startPoint x: 813, startPoint y: 404, endPoint x: 1029, endPoint y: 296, distance: 242.4
click at [1029, 296] on div ".deletable-edge-delete-btn { width: 20px; height: 20px; border: 0px solid #ffff…" at bounding box center [833, 346] width 723 height 520
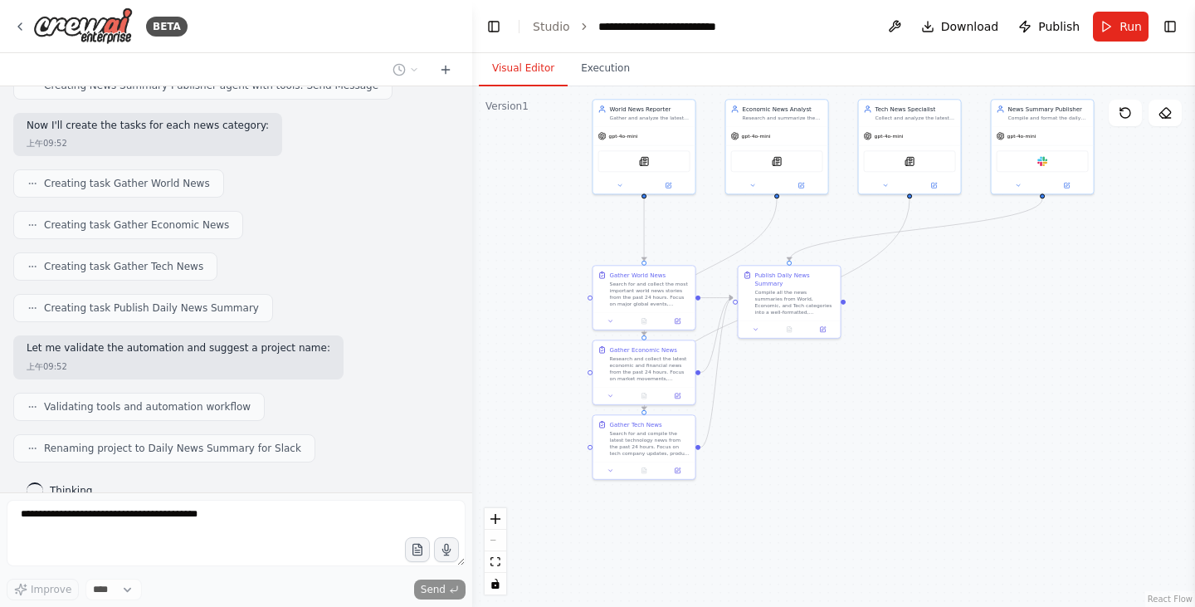
drag, startPoint x: 979, startPoint y: 506, endPoint x: 977, endPoint y: 462, distance: 43.2
click at [977, 462] on div ".deletable-edge-delete-btn { width: 20px; height: 20px; border: 0px solid #ffff…" at bounding box center [833, 346] width 723 height 520
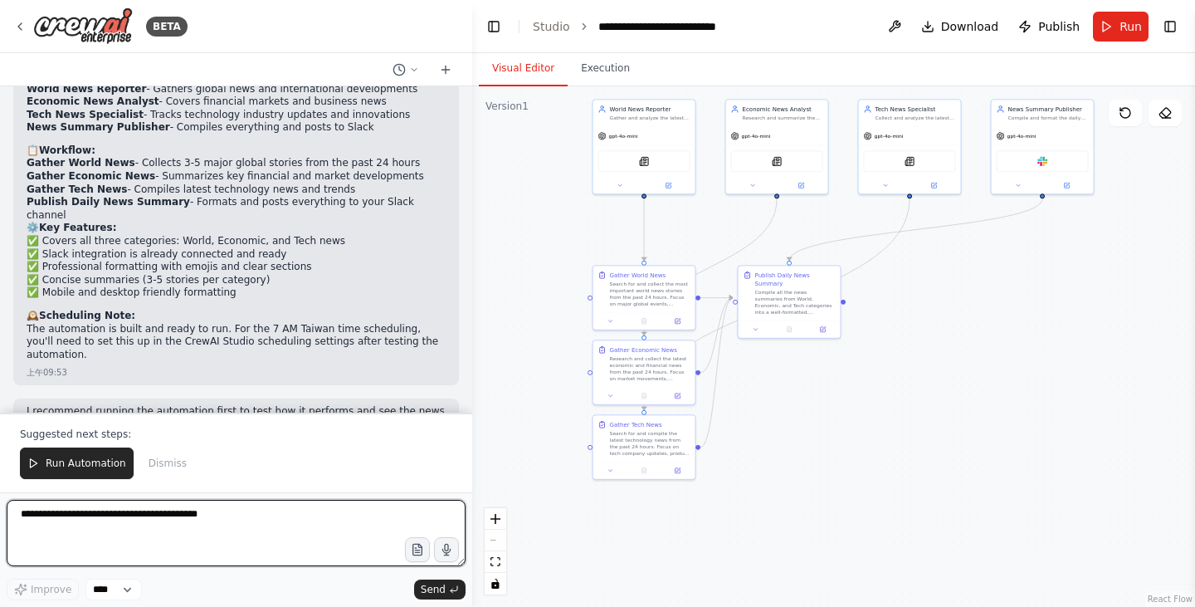
scroll to position [1144, 0]
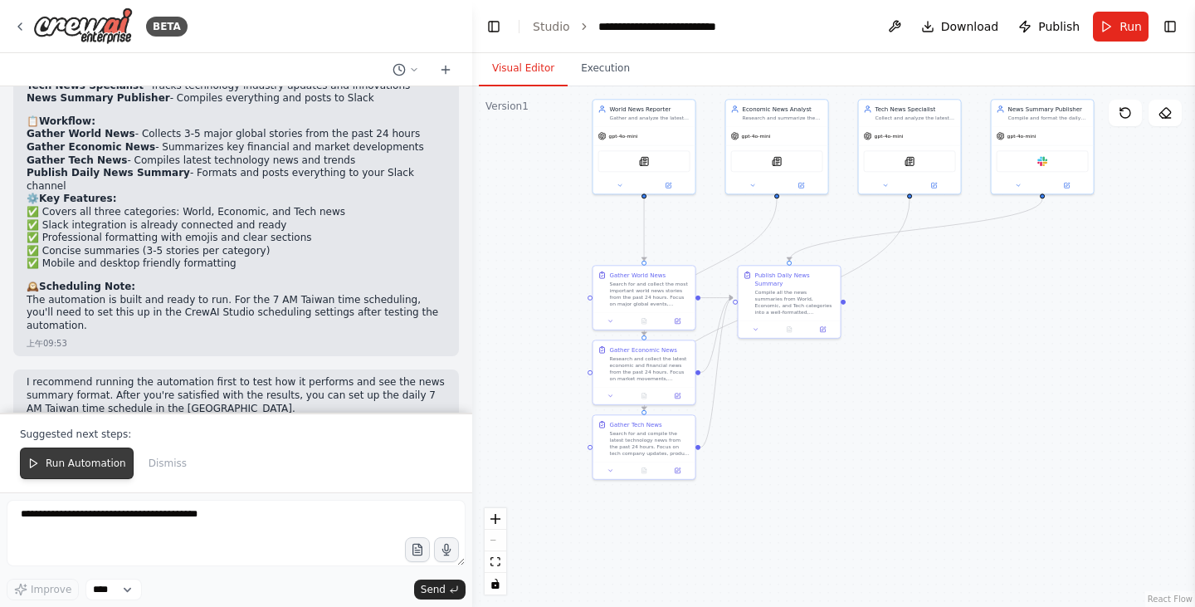
click at [107, 469] on span "Run Automation" at bounding box center [86, 463] width 81 height 13
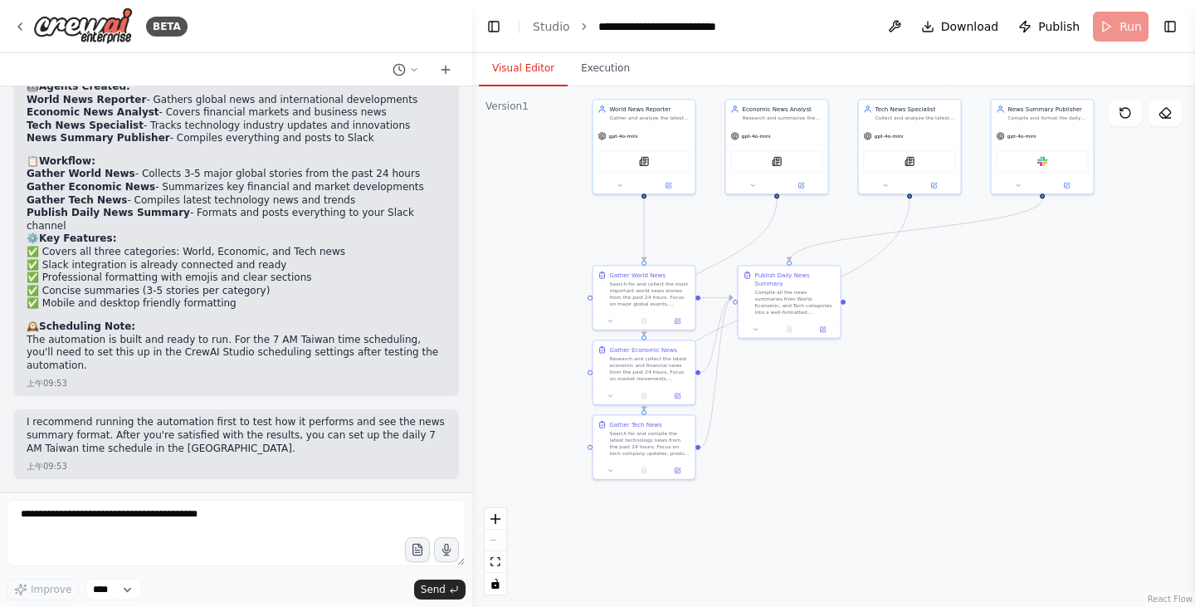
scroll to position [1064, 0]
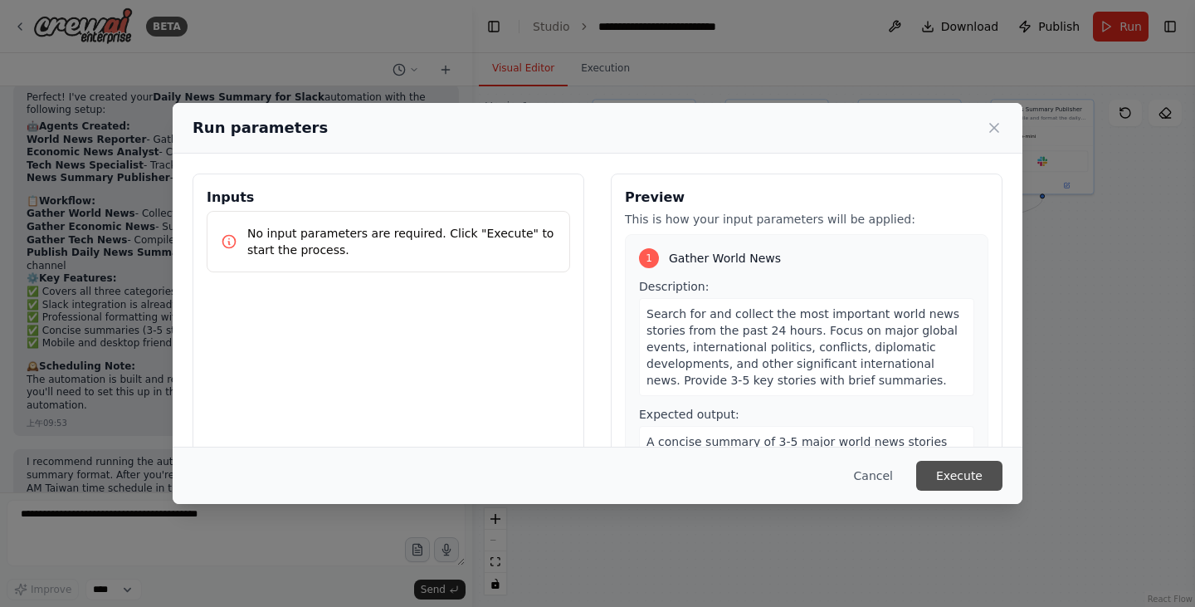
click at [939, 486] on button "Execute" at bounding box center [959, 476] width 86 height 30
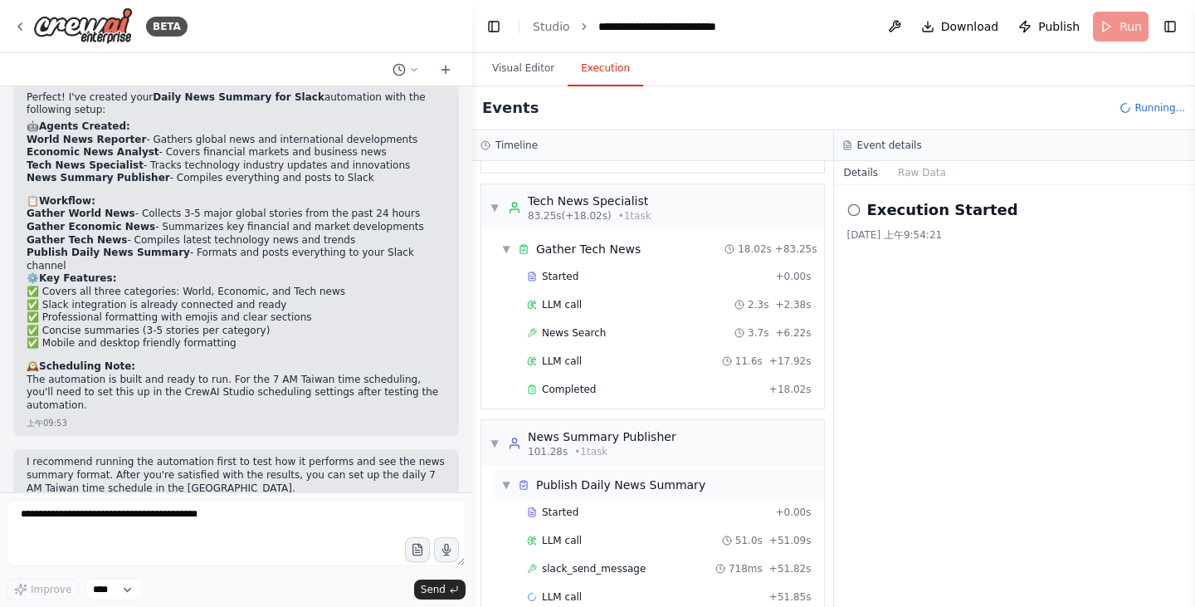
scroll to position [542, 0]
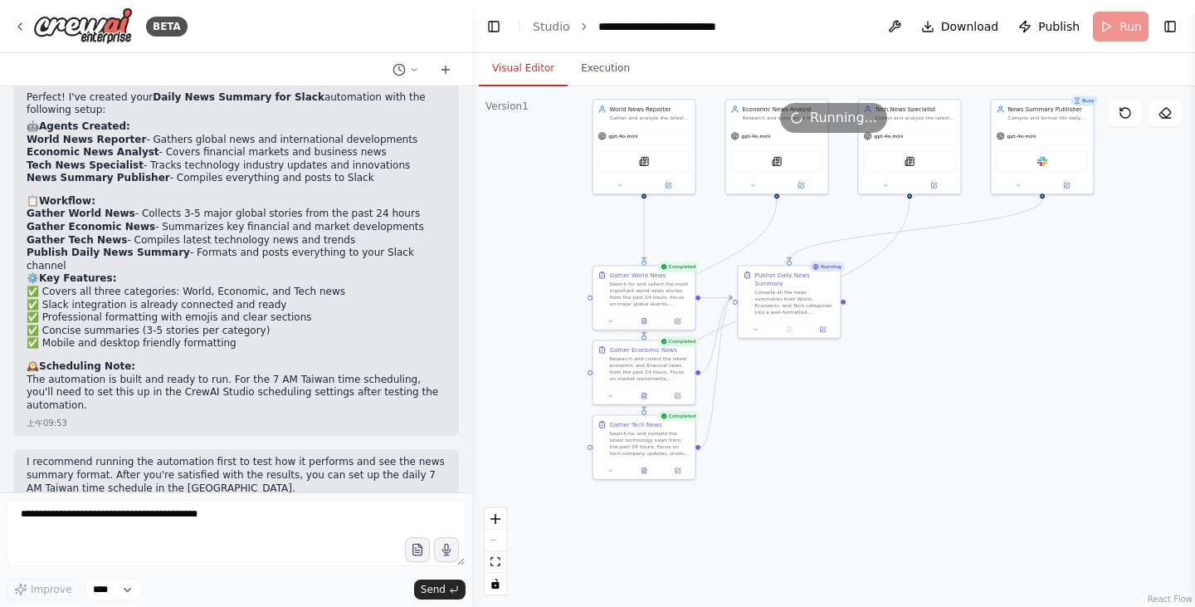
click at [528, 61] on button "Visual Editor" at bounding box center [523, 68] width 89 height 35
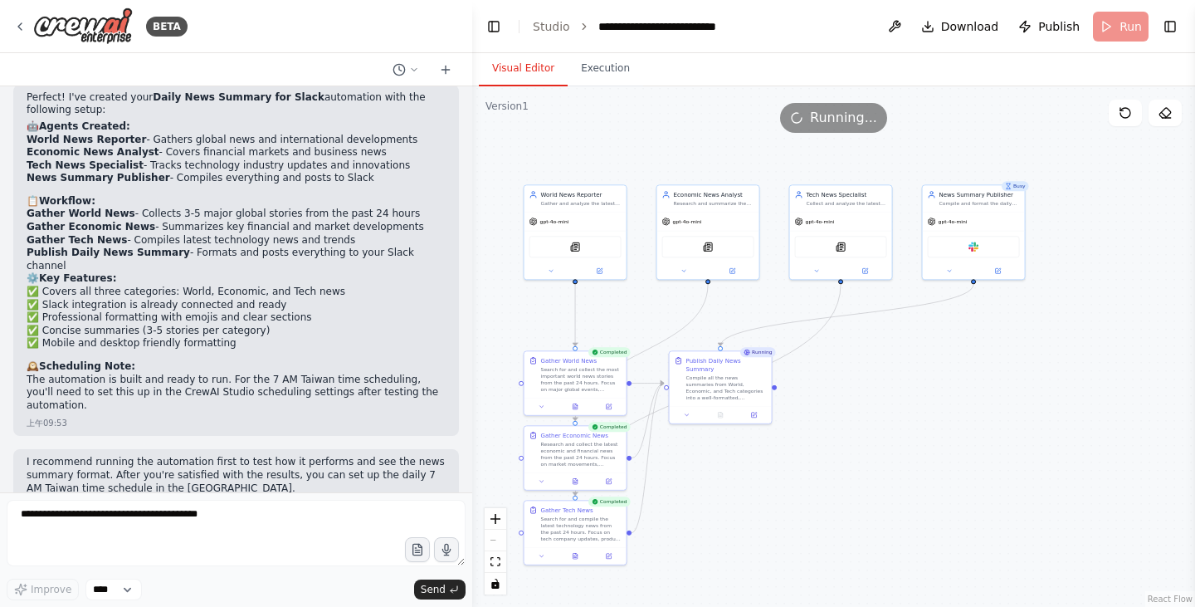
drag, startPoint x: 886, startPoint y: 453, endPoint x: 817, endPoint y: 539, distance: 109.8
click at [817, 539] on div ".deletable-edge-delete-btn { width: 20px; height: 20px; border: 0px solid #ffff…" at bounding box center [833, 346] width 723 height 520
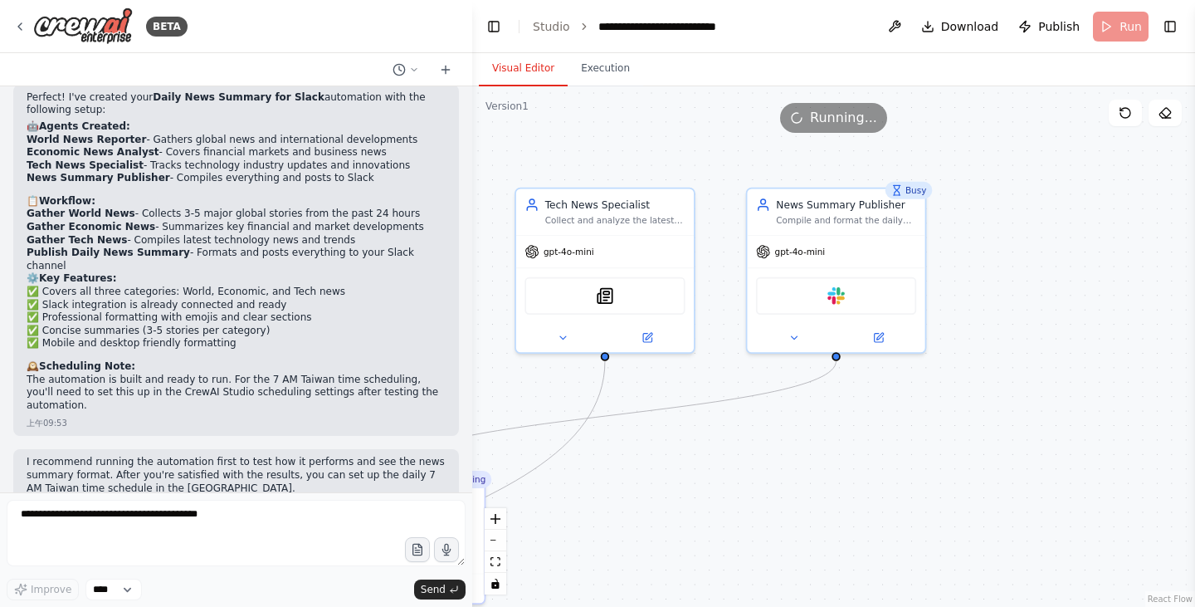
drag, startPoint x: 901, startPoint y: 408, endPoint x: 706, endPoint y: 577, distance: 258.9
click at [706, 577] on div ".deletable-edge-delete-btn { width: 20px; height: 20px; border: 0px solid #ffff…" at bounding box center [833, 346] width 723 height 520
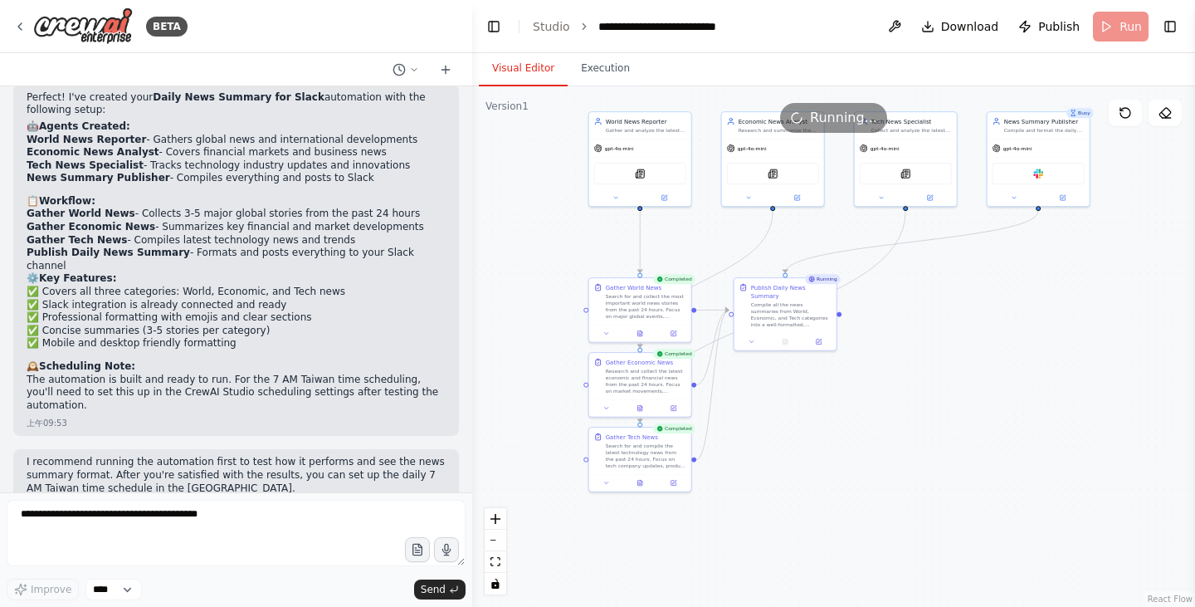
drag, startPoint x: 608, startPoint y: 548, endPoint x: 999, endPoint y: 318, distance: 453.6
click at [999, 318] on div ".deletable-edge-delete-btn { width: 20px; height: 20px; border: 0px solid #ffff…" at bounding box center [833, 346] width 723 height 520
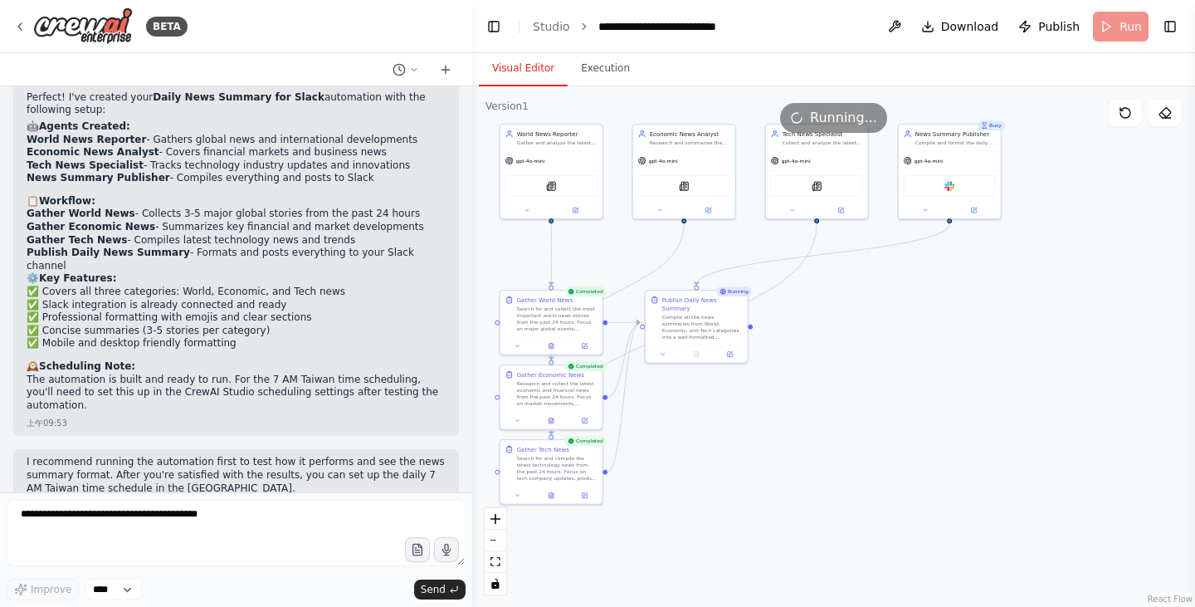
drag, startPoint x: 997, startPoint y: 318, endPoint x: 865, endPoint y: 378, distance: 144.9
click at [886, 394] on div ".deletable-edge-delete-btn { width: 20px; height: 20px; border: 0px solid #ffff…" at bounding box center [833, 346] width 723 height 520
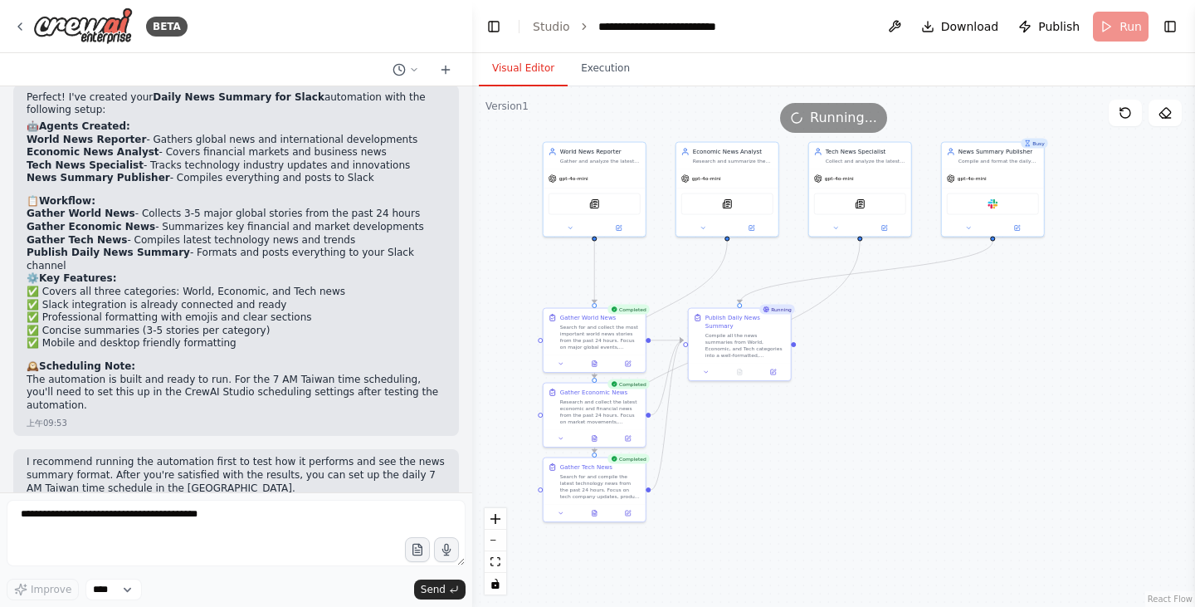
drag, startPoint x: 896, startPoint y: 317, endPoint x: 943, endPoint y: 309, distance: 47.2
click at [943, 309] on div ".deletable-edge-delete-btn { width: 20px; height: 20px; border: 0px solid #ffff…" at bounding box center [833, 346] width 723 height 520
